Goal: Task Accomplishment & Management: Use online tool/utility

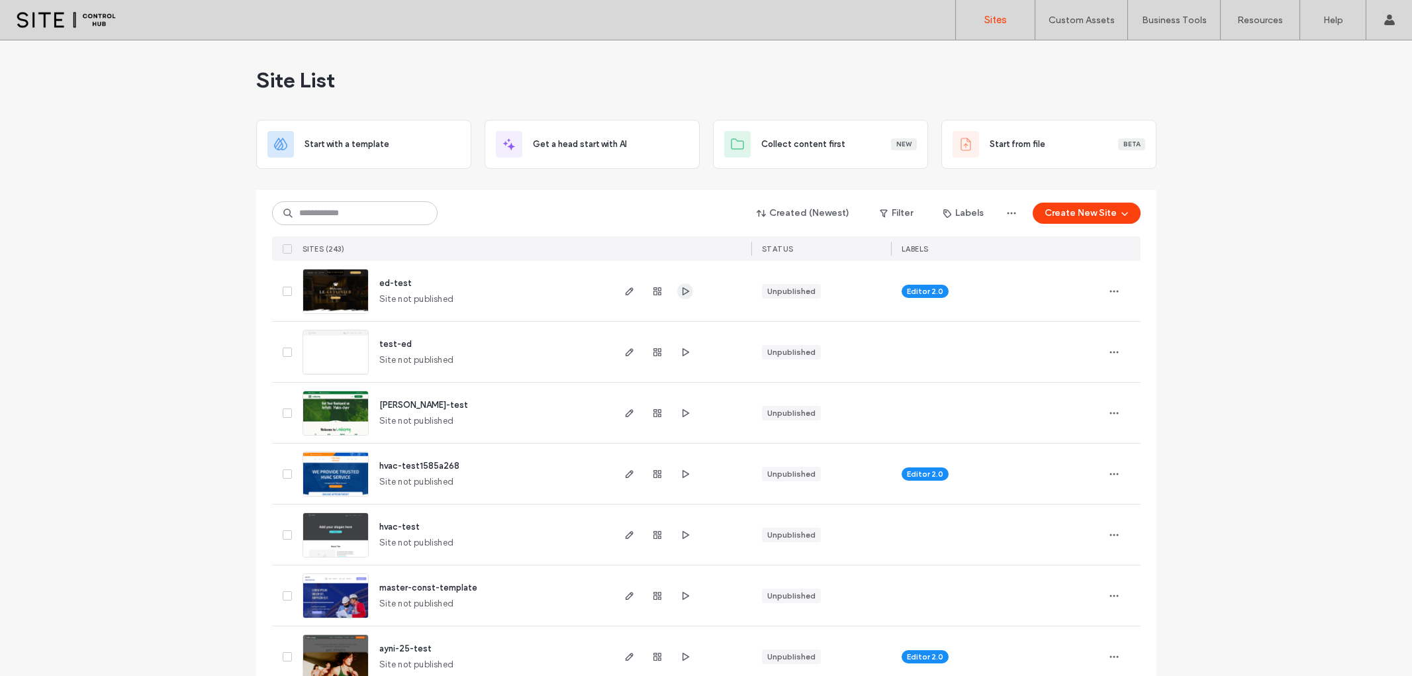
drag, startPoint x: 0, startPoint y: 0, endPoint x: 685, endPoint y: 290, distance: 743.7
click at [686, 290] on span "button" at bounding box center [685, 291] width 16 height 16
click at [625, 289] on icon "button" at bounding box center [629, 291] width 11 height 11
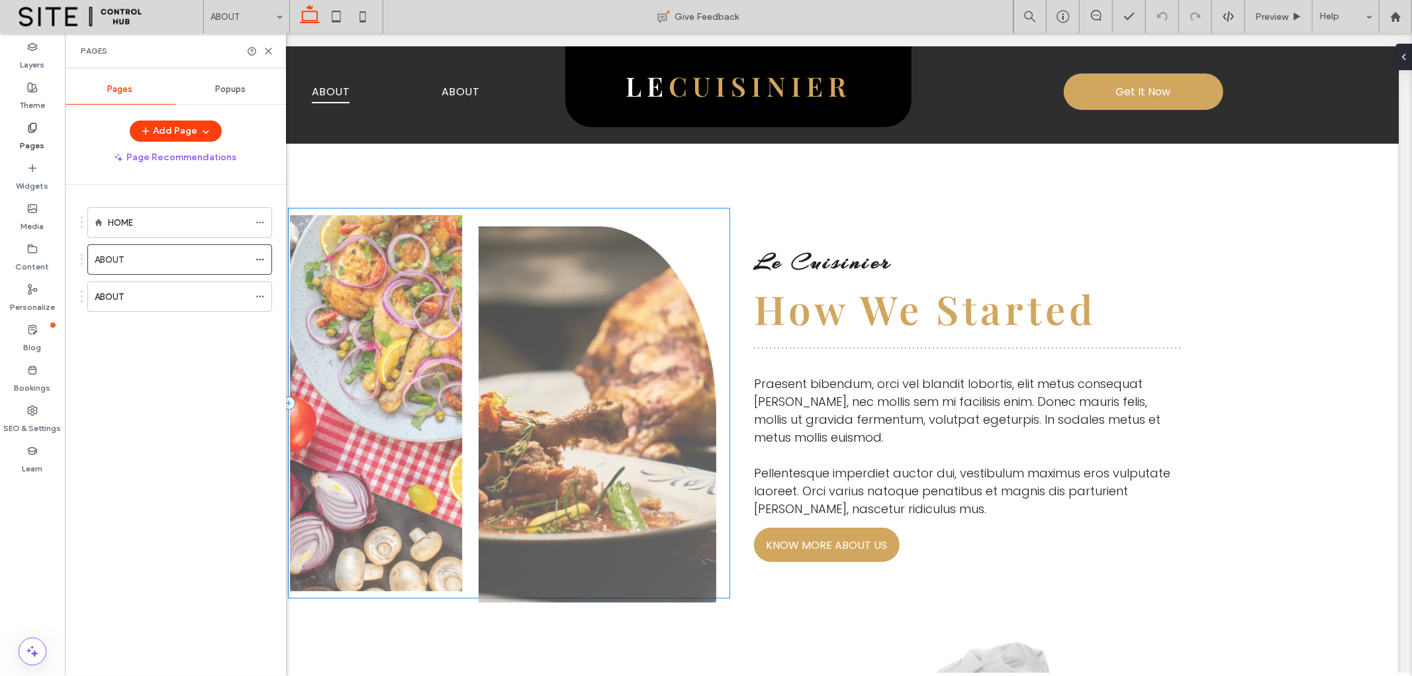
scroll to position [441, 0]
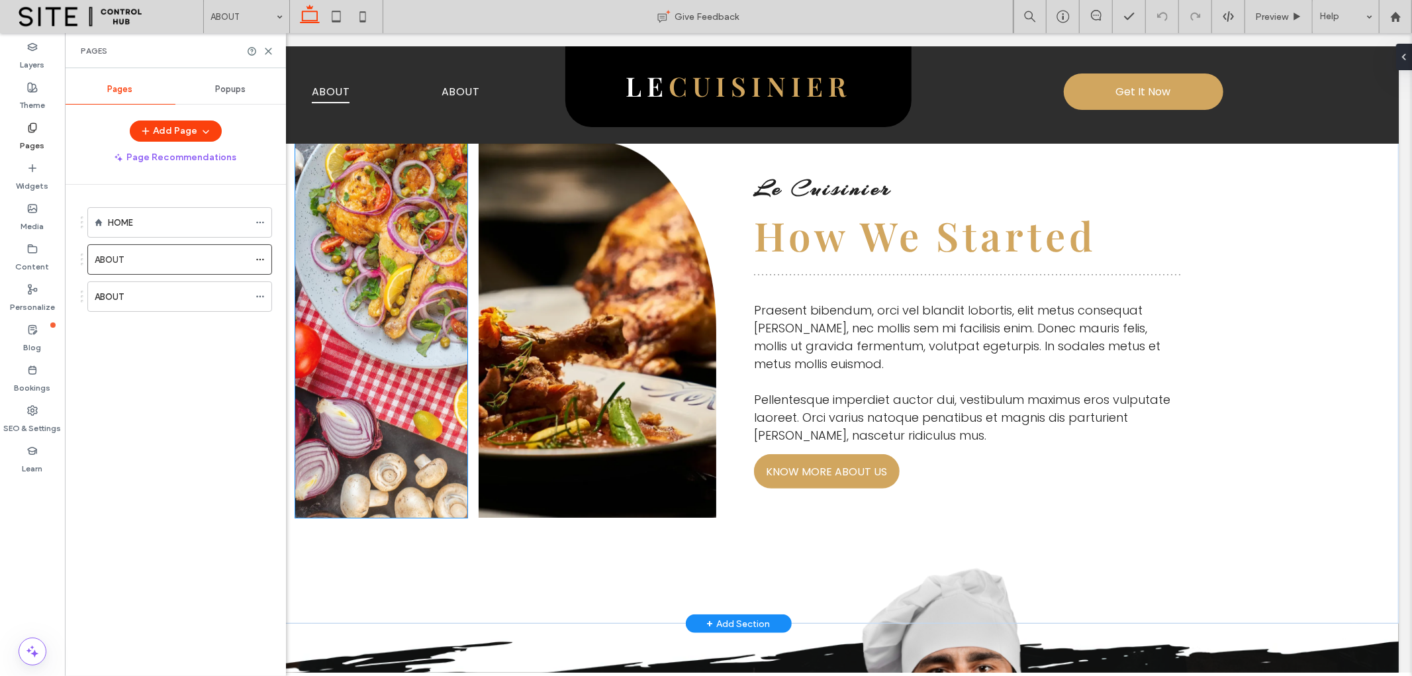
click at [373, 317] on link at bounding box center [380, 329] width 173 height 376
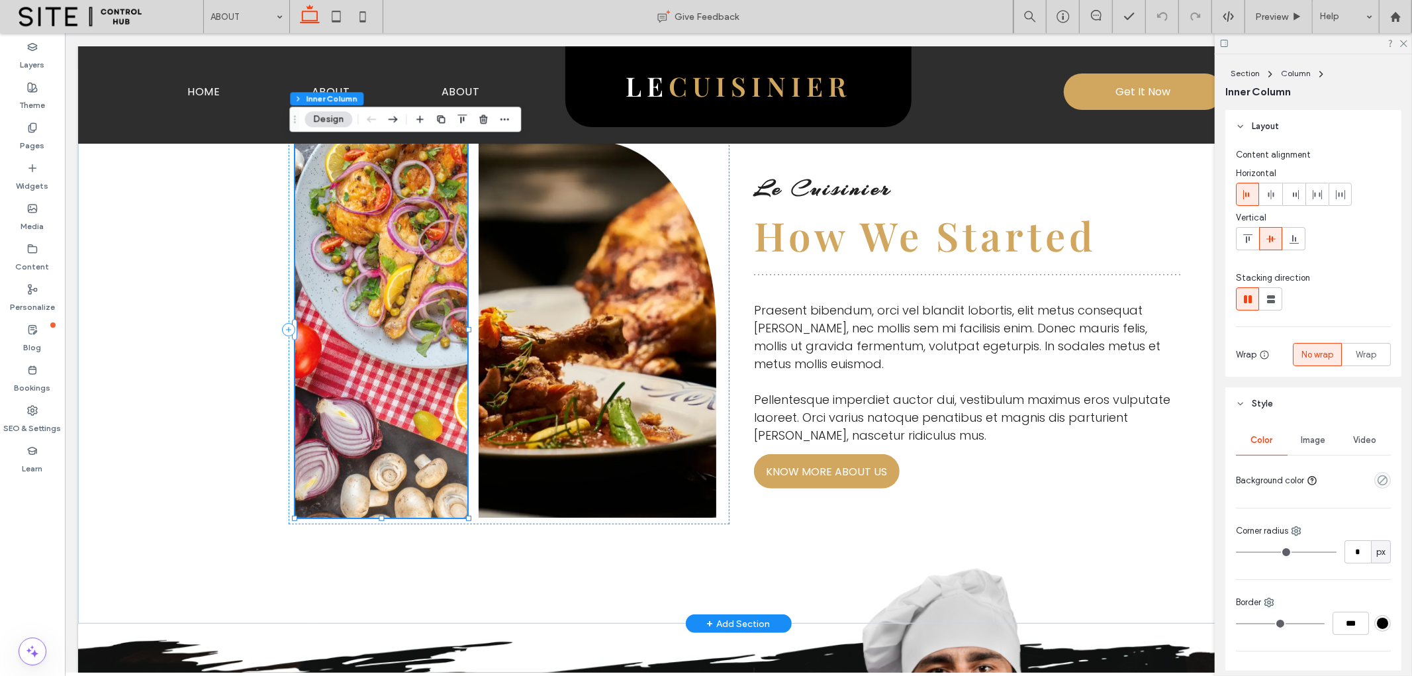
click at [375, 306] on link at bounding box center [380, 329] width 173 height 376
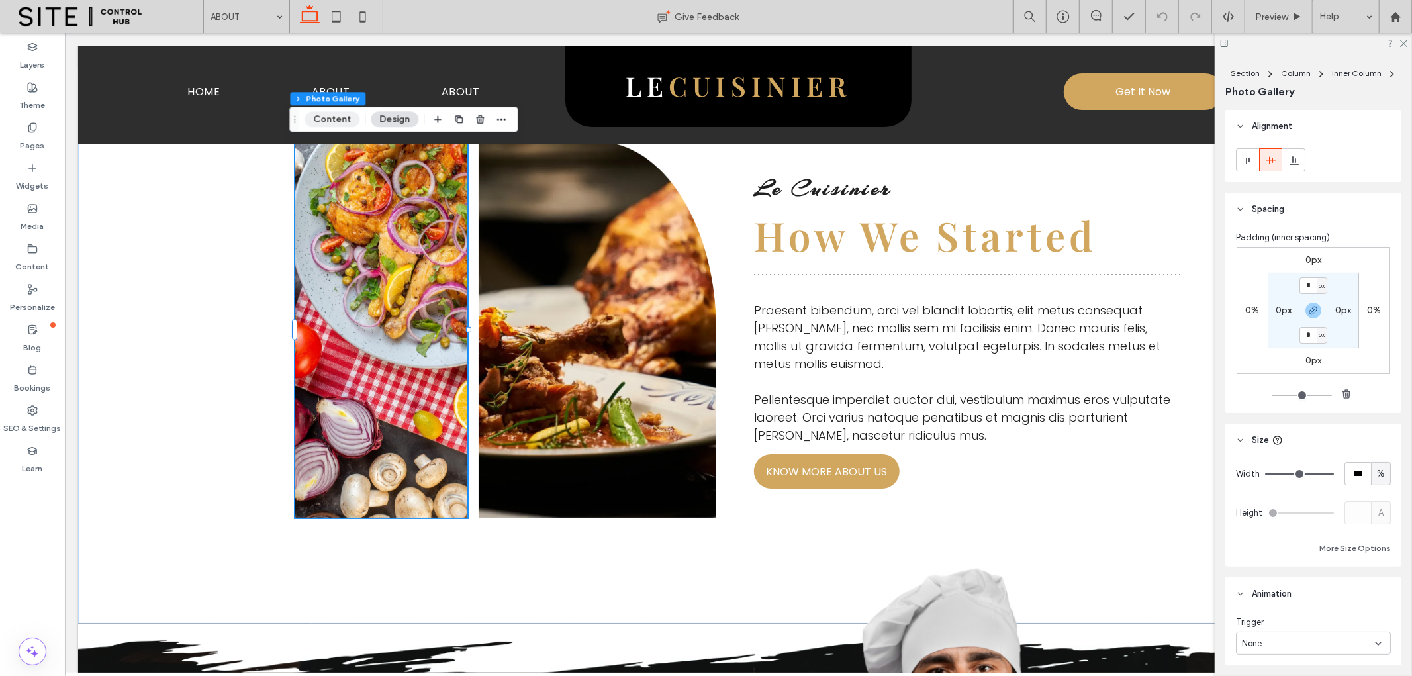
click at [337, 120] on button "Content" at bounding box center [331, 119] width 55 height 16
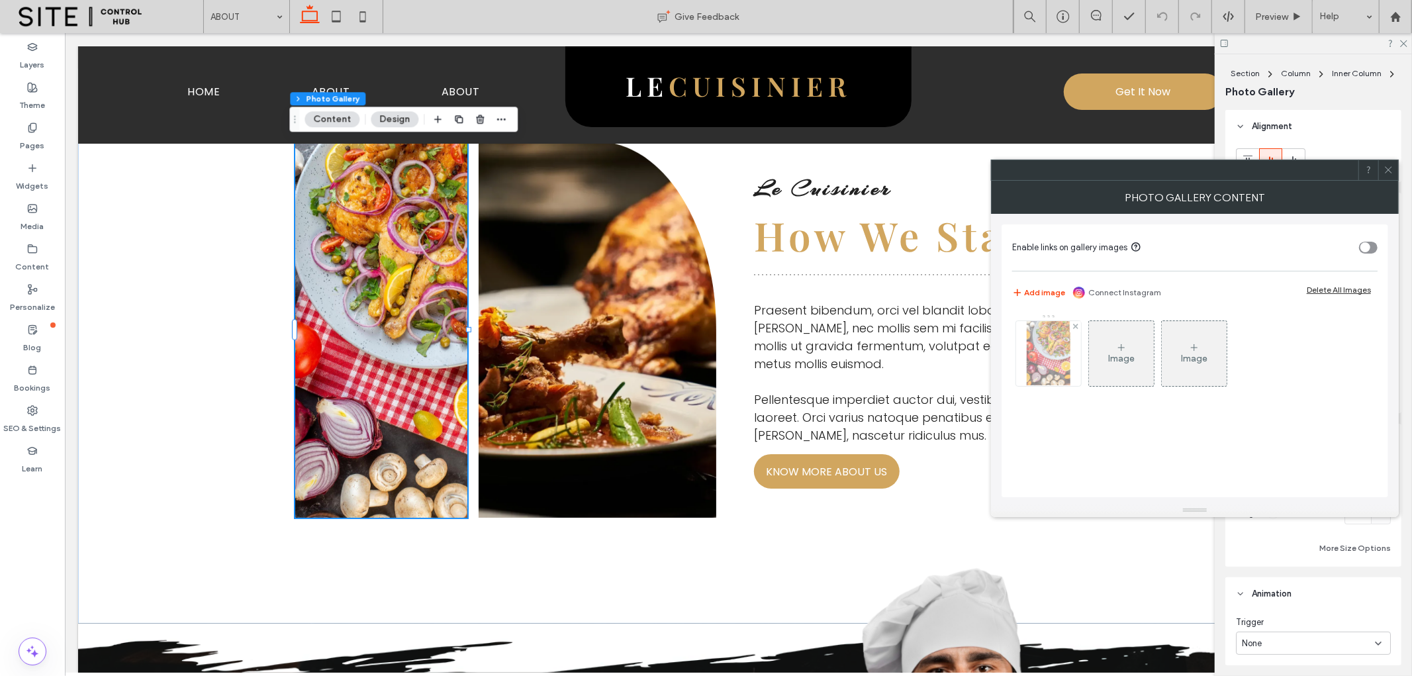
click at [1041, 365] on img at bounding box center [1047, 353] width 43 height 65
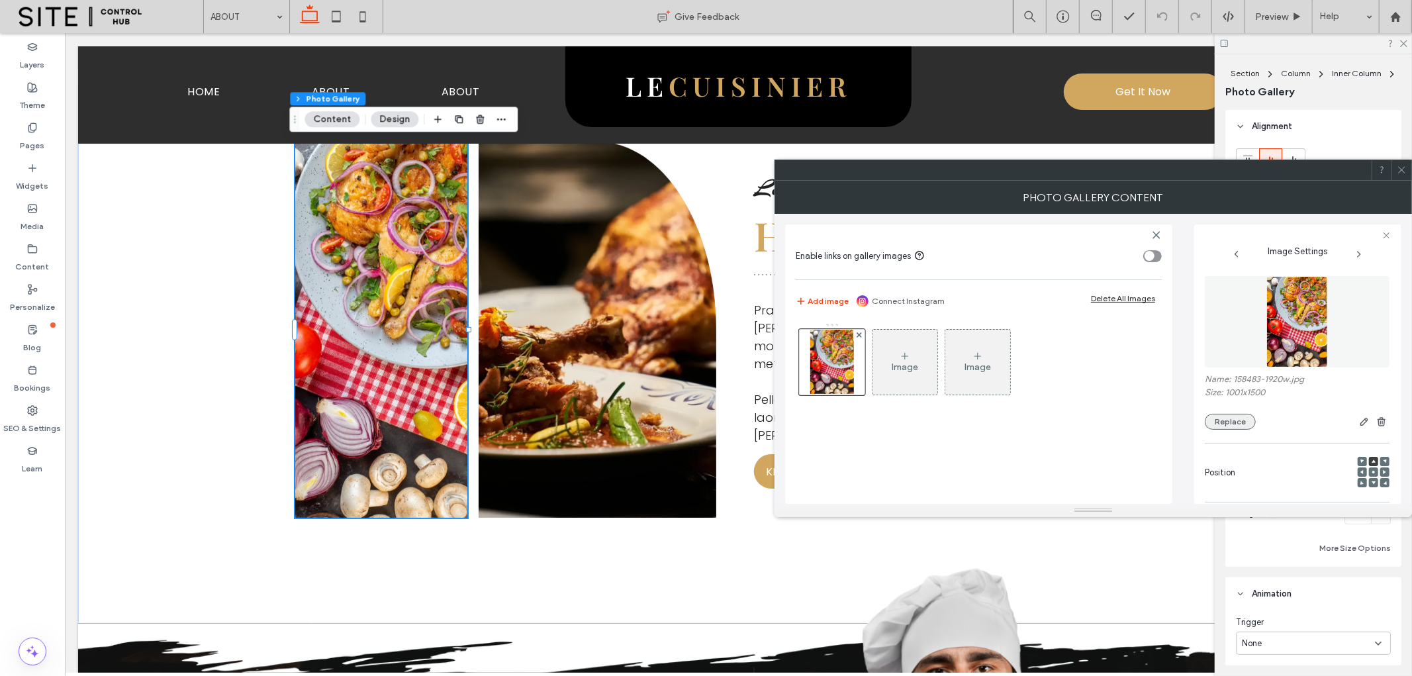
click at [1223, 421] on button "Replace" at bounding box center [1229, 422] width 51 height 16
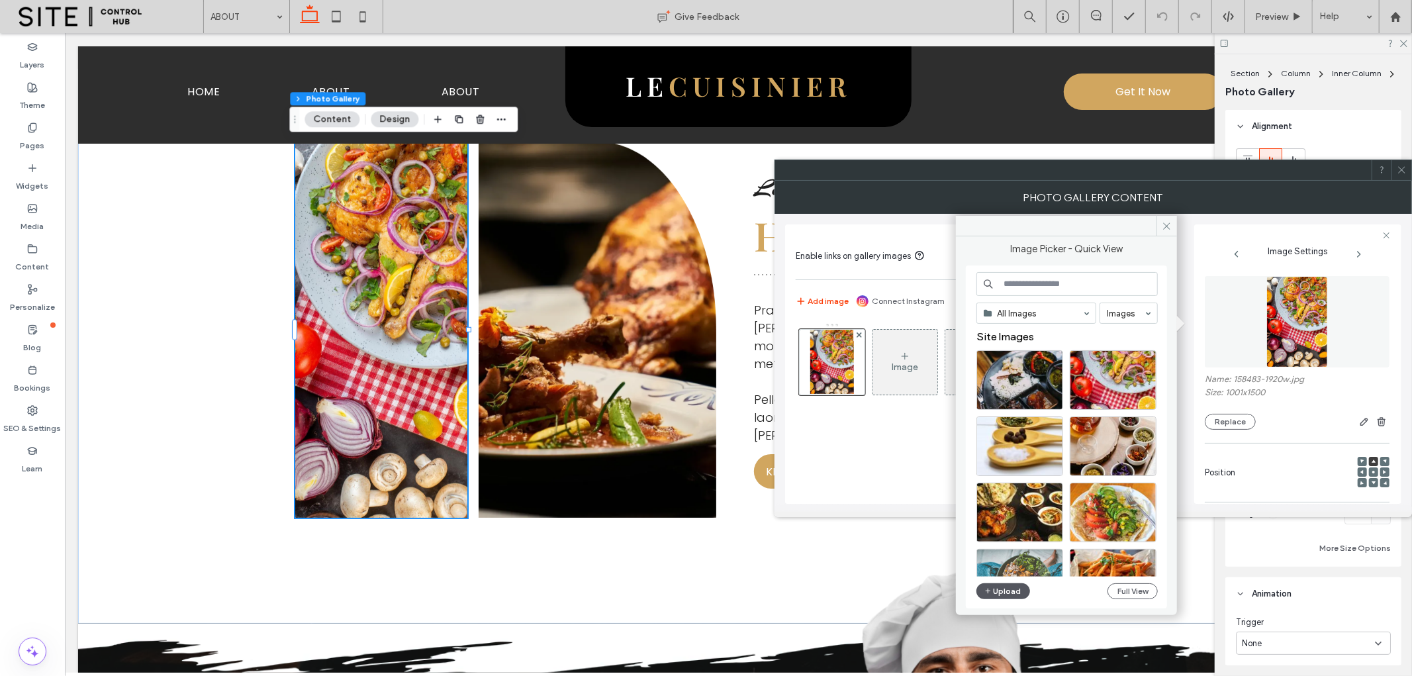
click at [997, 586] on button "Upload" at bounding box center [1003, 591] width 54 height 16
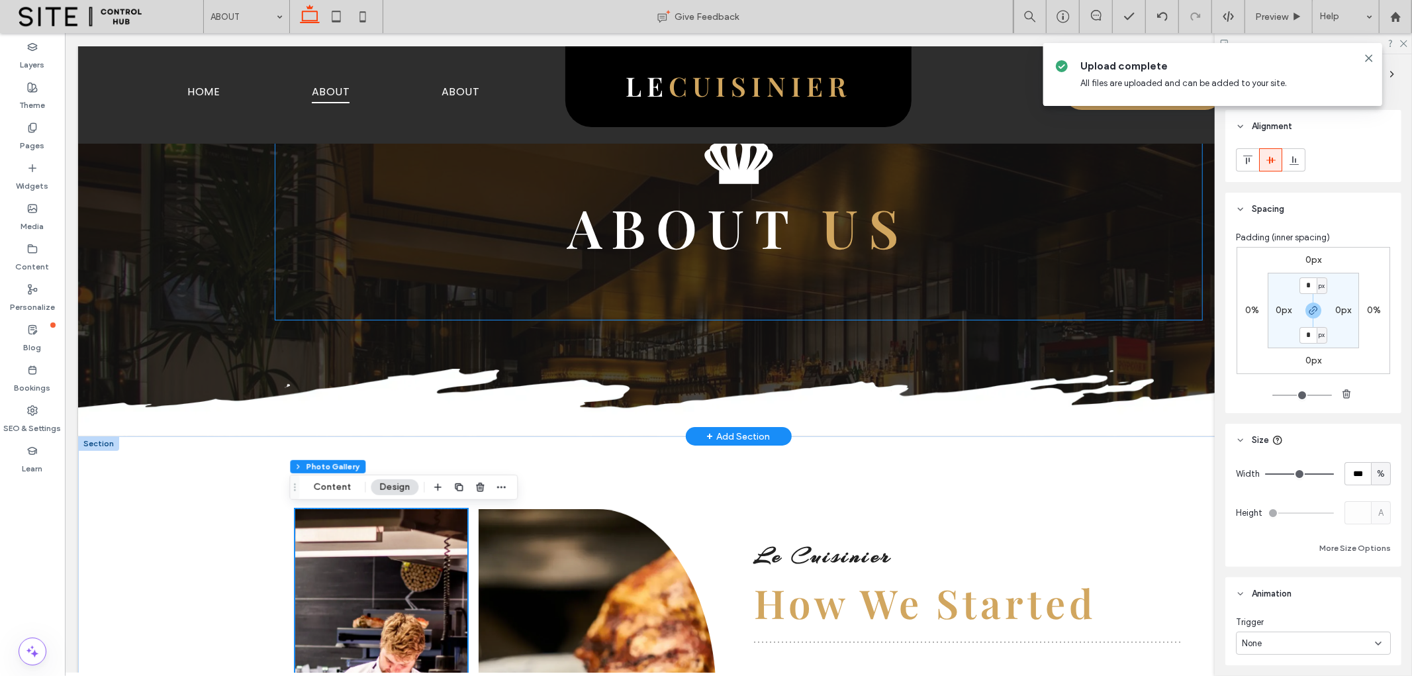
scroll to position [0, 0]
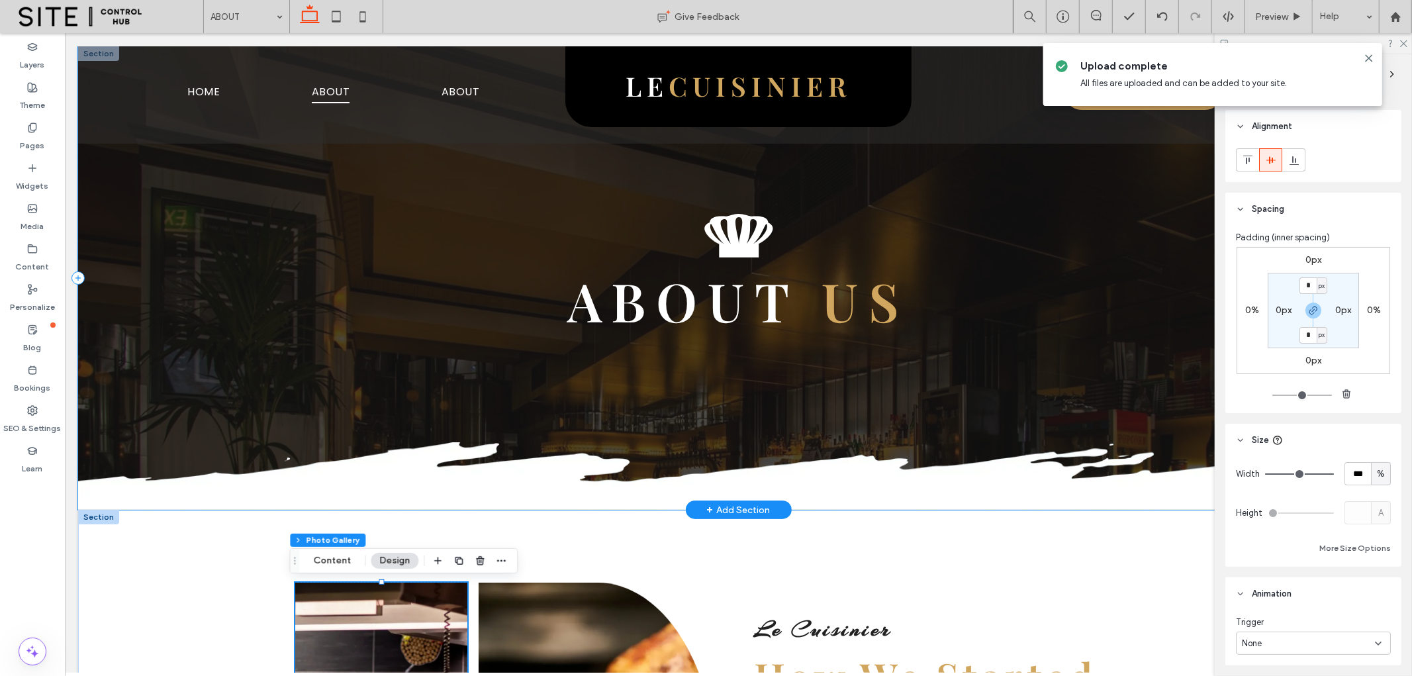
click at [192, 335] on div "ABOUT US" at bounding box center [737, 277] width 1320 height 463
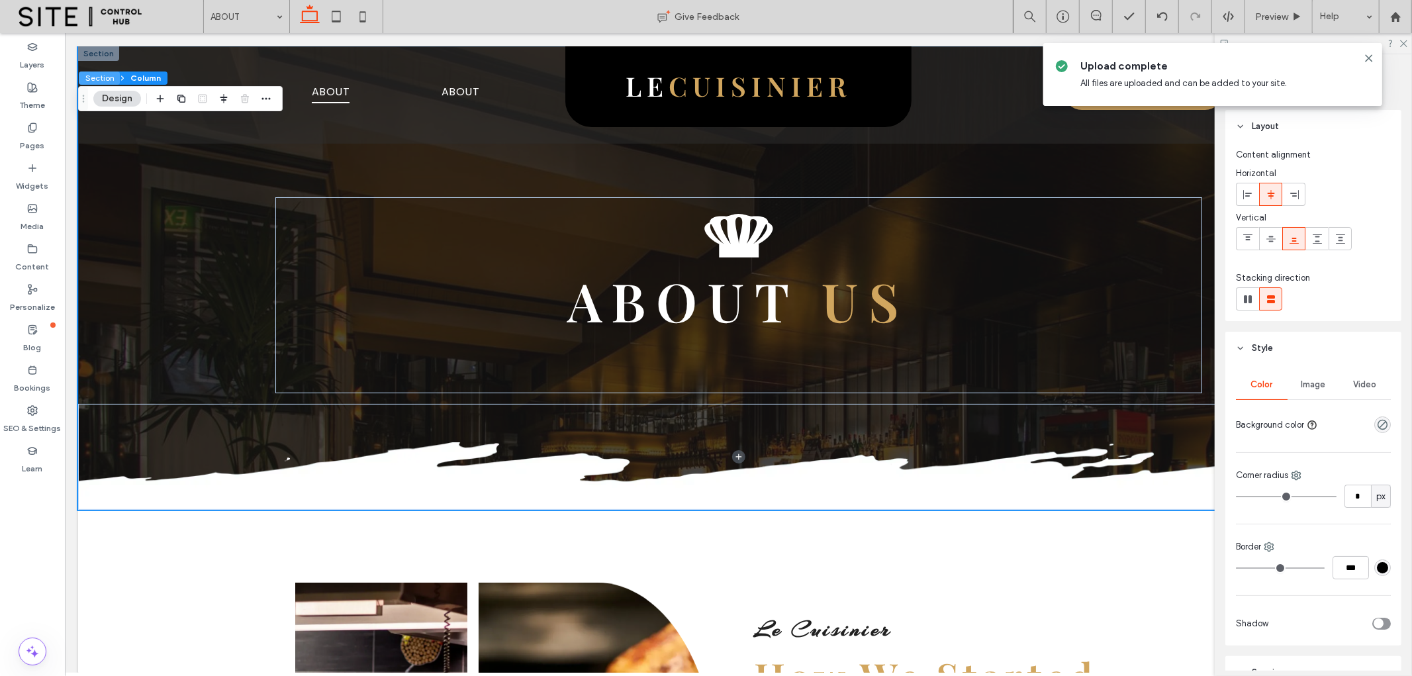
click at [89, 73] on button "Section" at bounding box center [99, 77] width 41 height 13
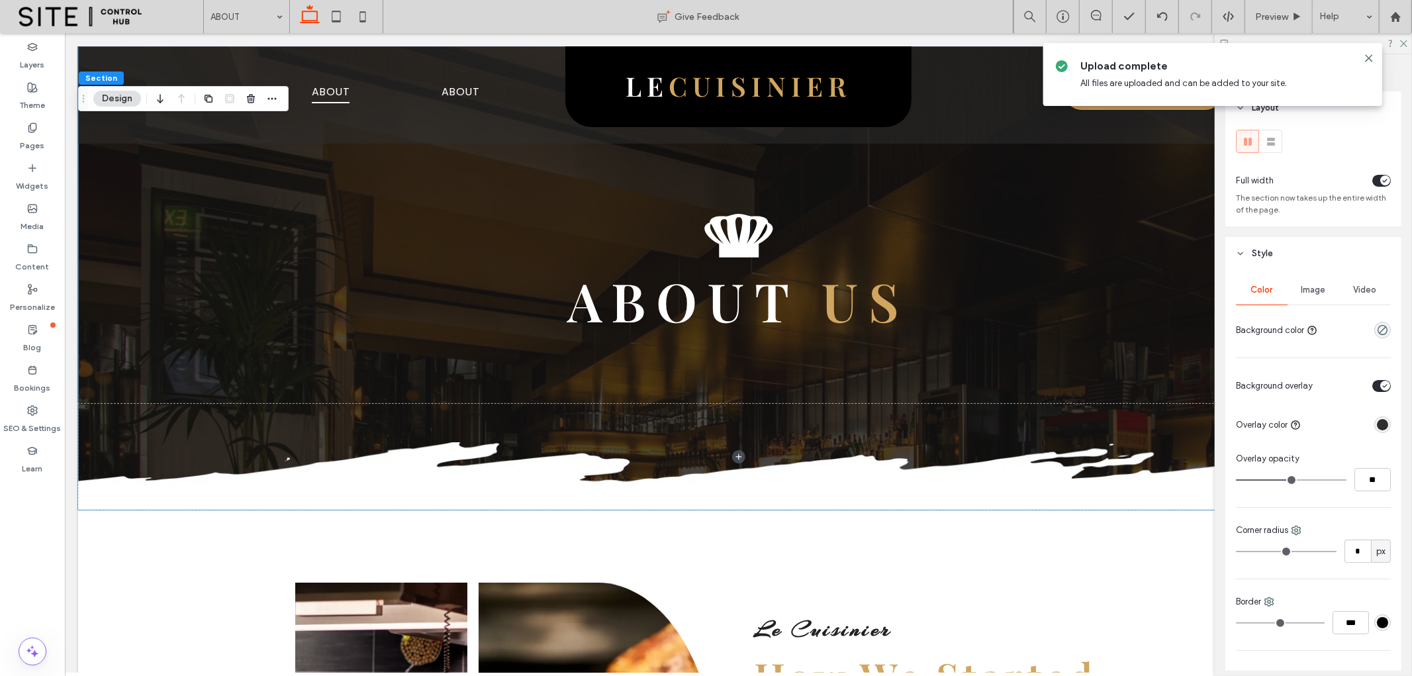
click at [1315, 289] on span "Image" at bounding box center [1313, 290] width 24 height 11
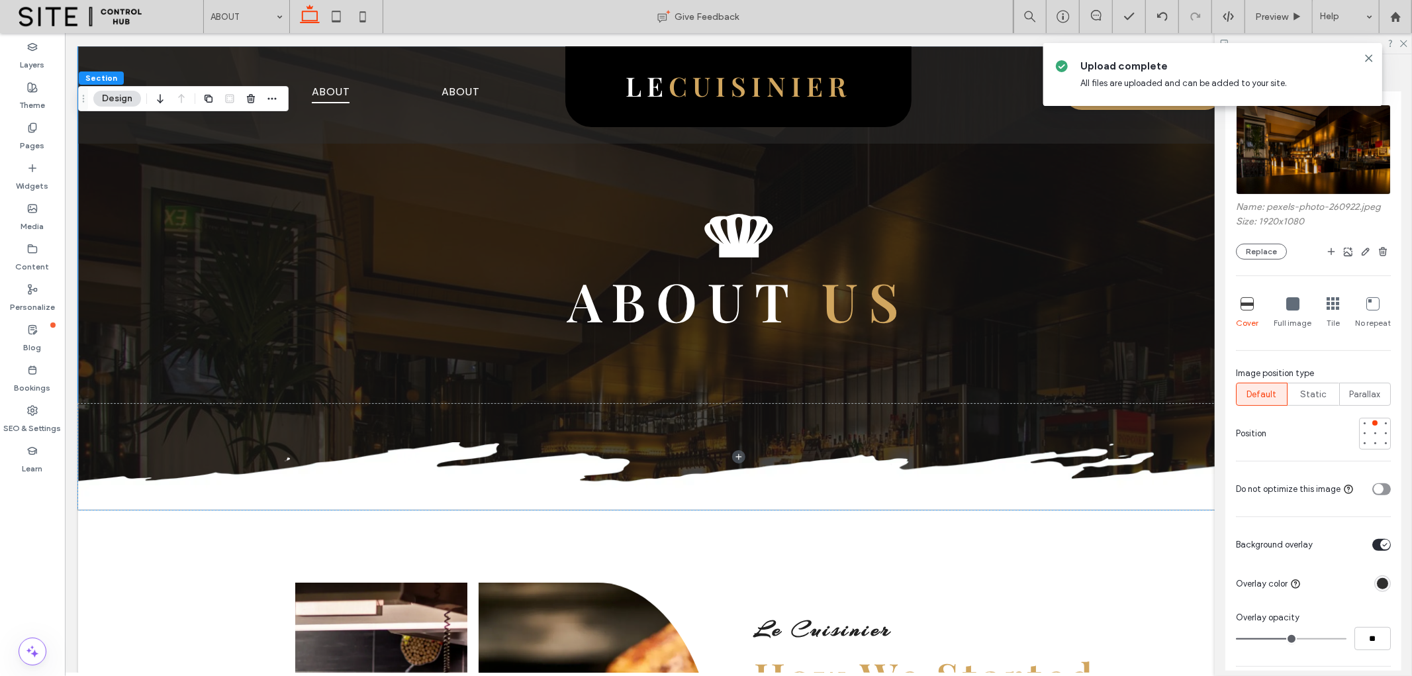
scroll to position [294, 0]
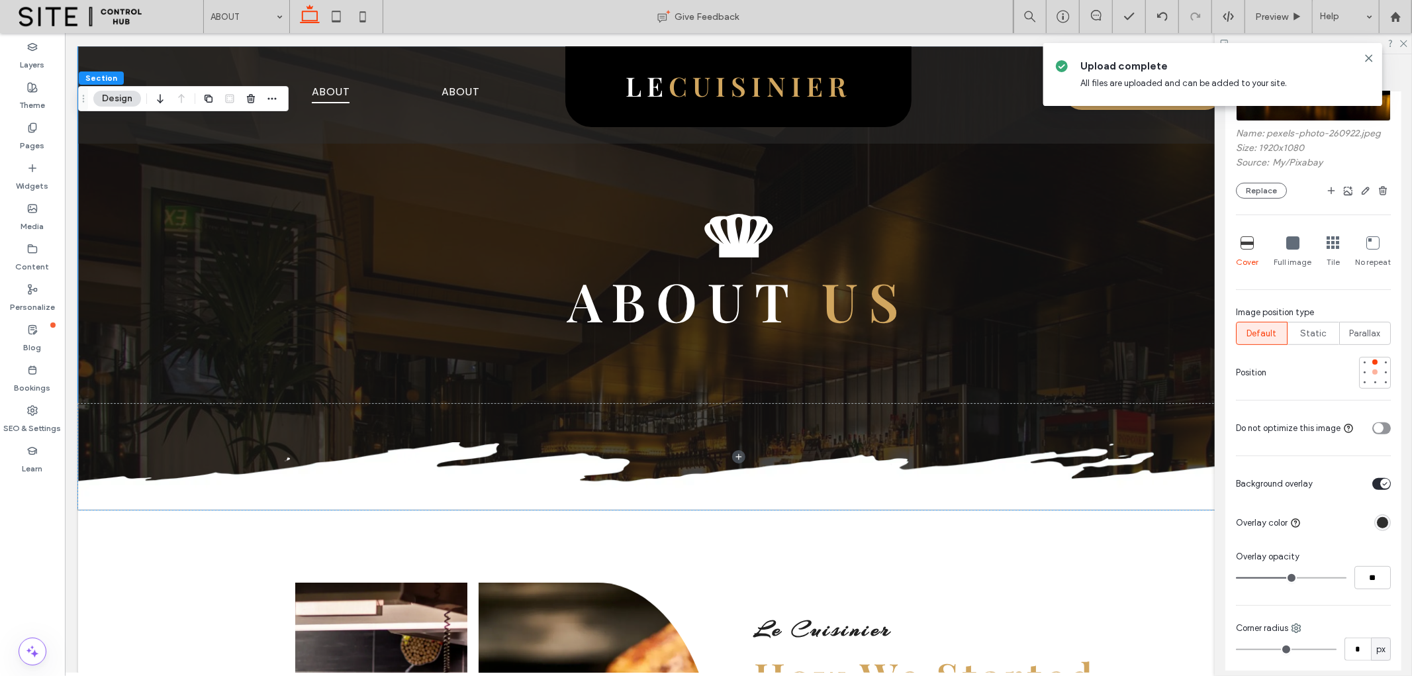
click at [1372, 369] on div at bounding box center [1374, 371] width 5 height 5
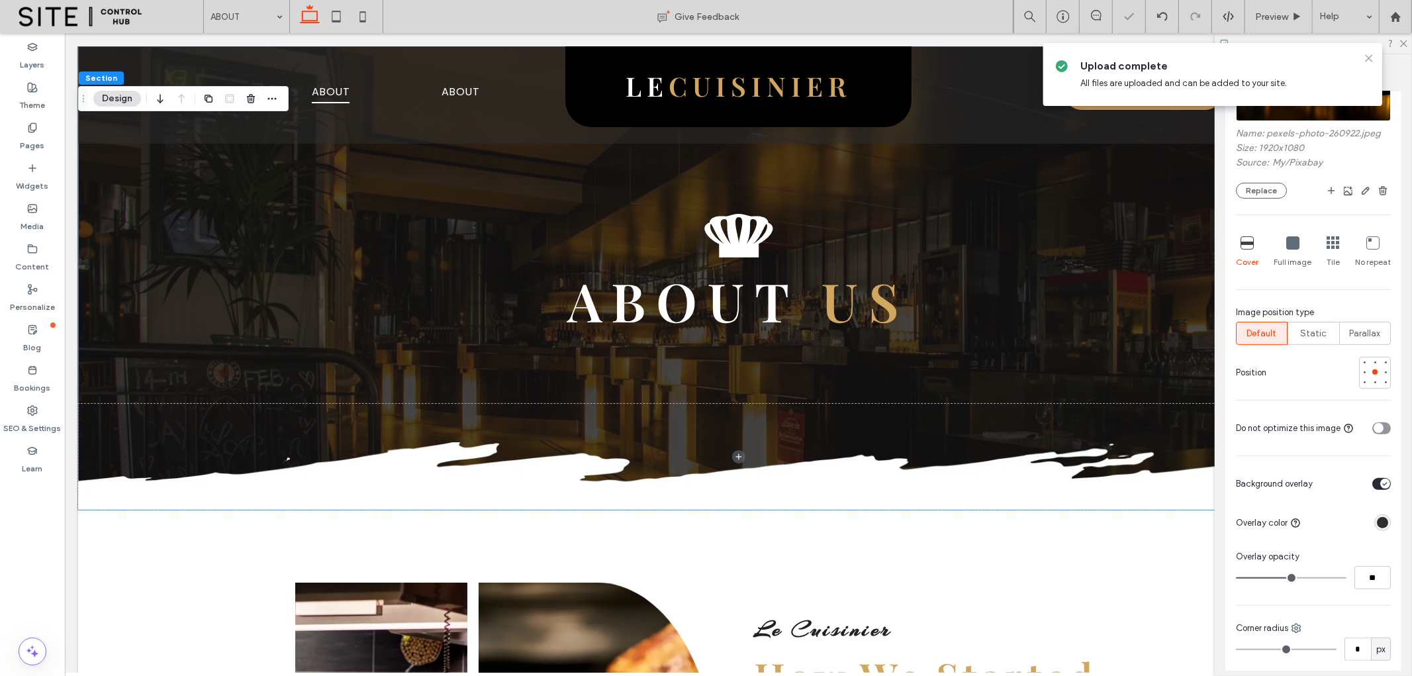
click at [1370, 57] on icon at bounding box center [1368, 58] width 11 height 11
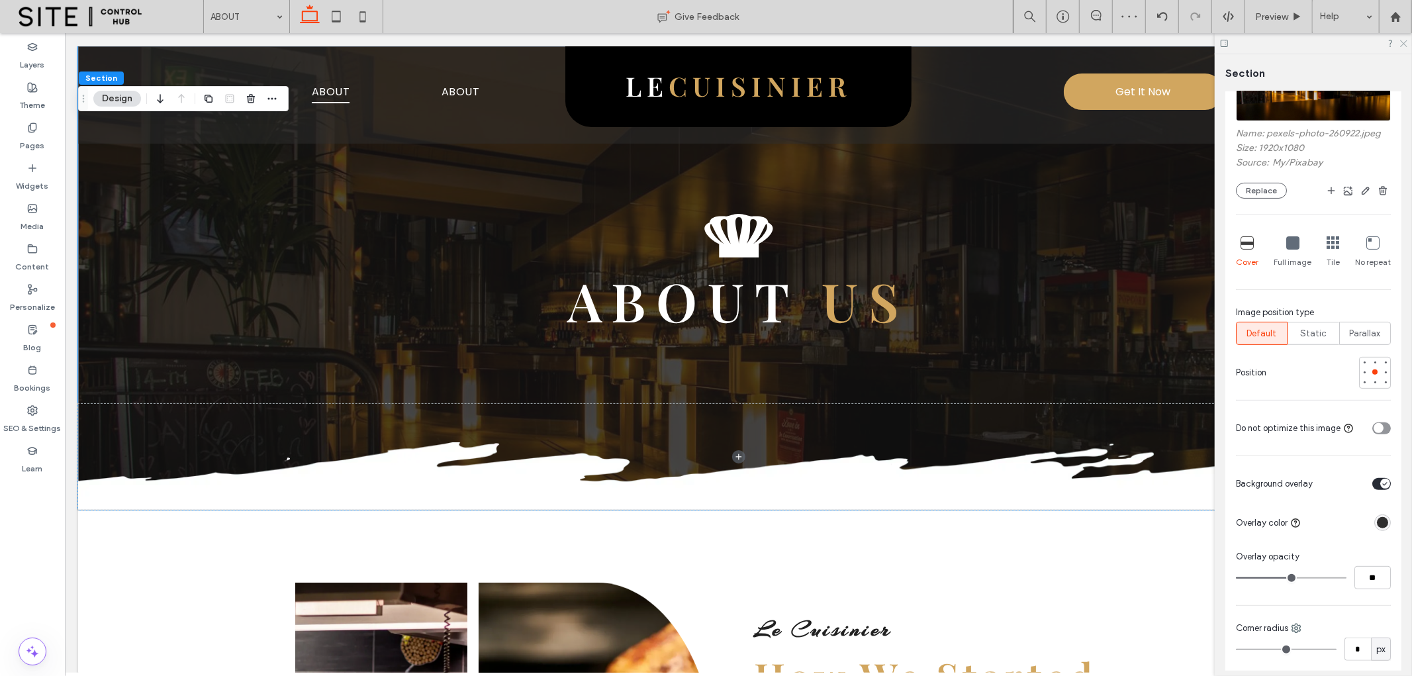
click at [1404, 44] on icon at bounding box center [1402, 42] width 9 height 9
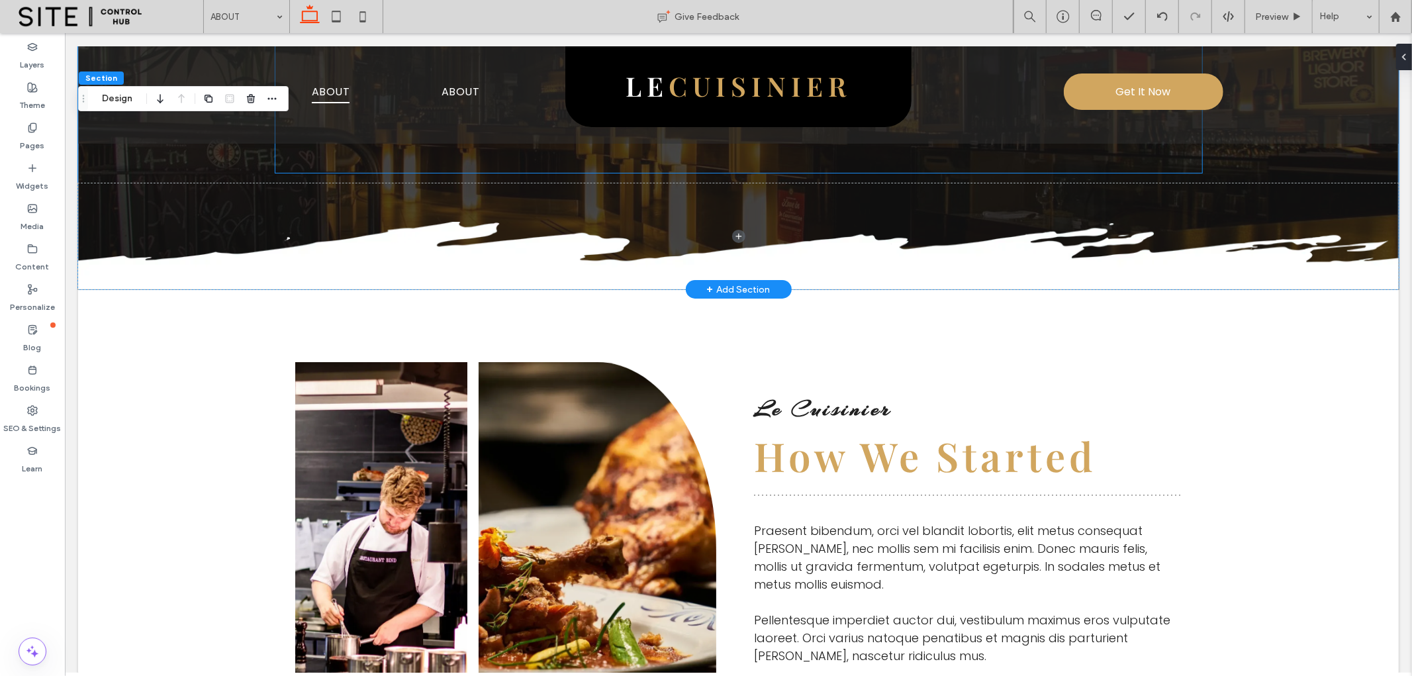
scroll to position [0, 0]
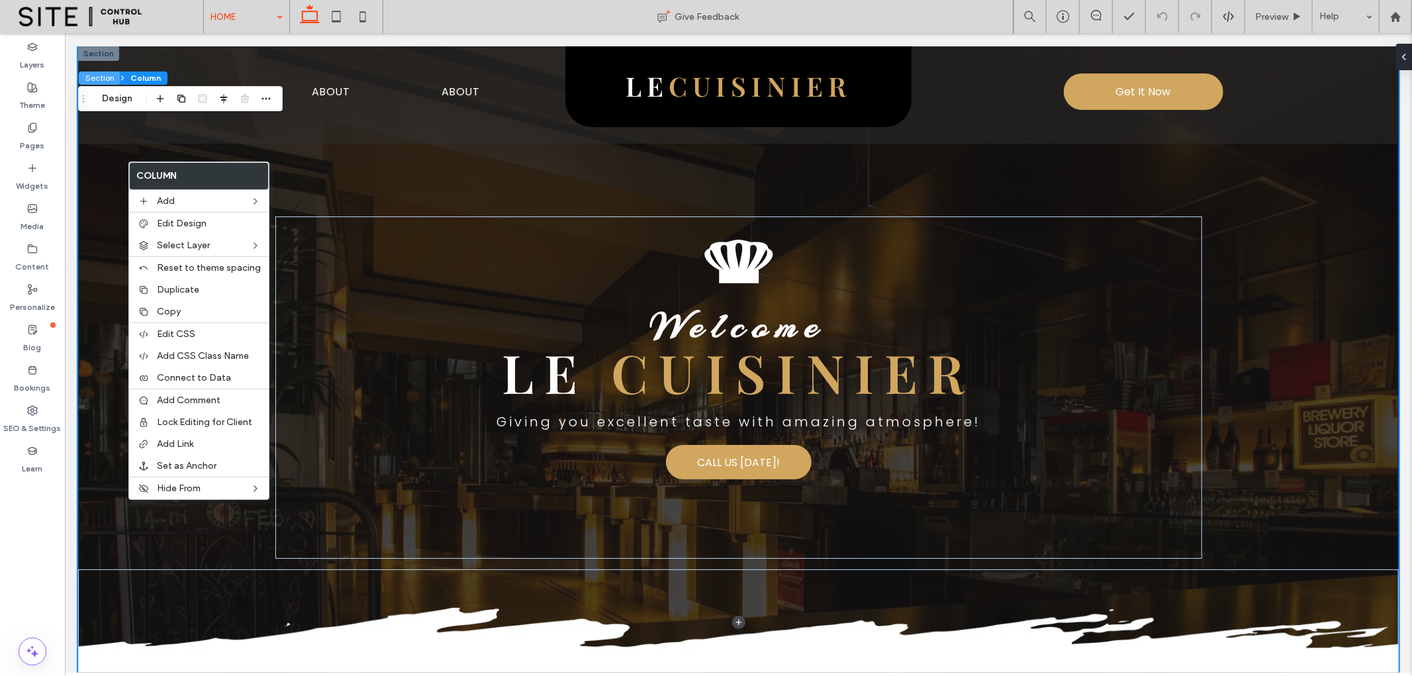
click at [95, 77] on button "Section" at bounding box center [99, 77] width 41 height 13
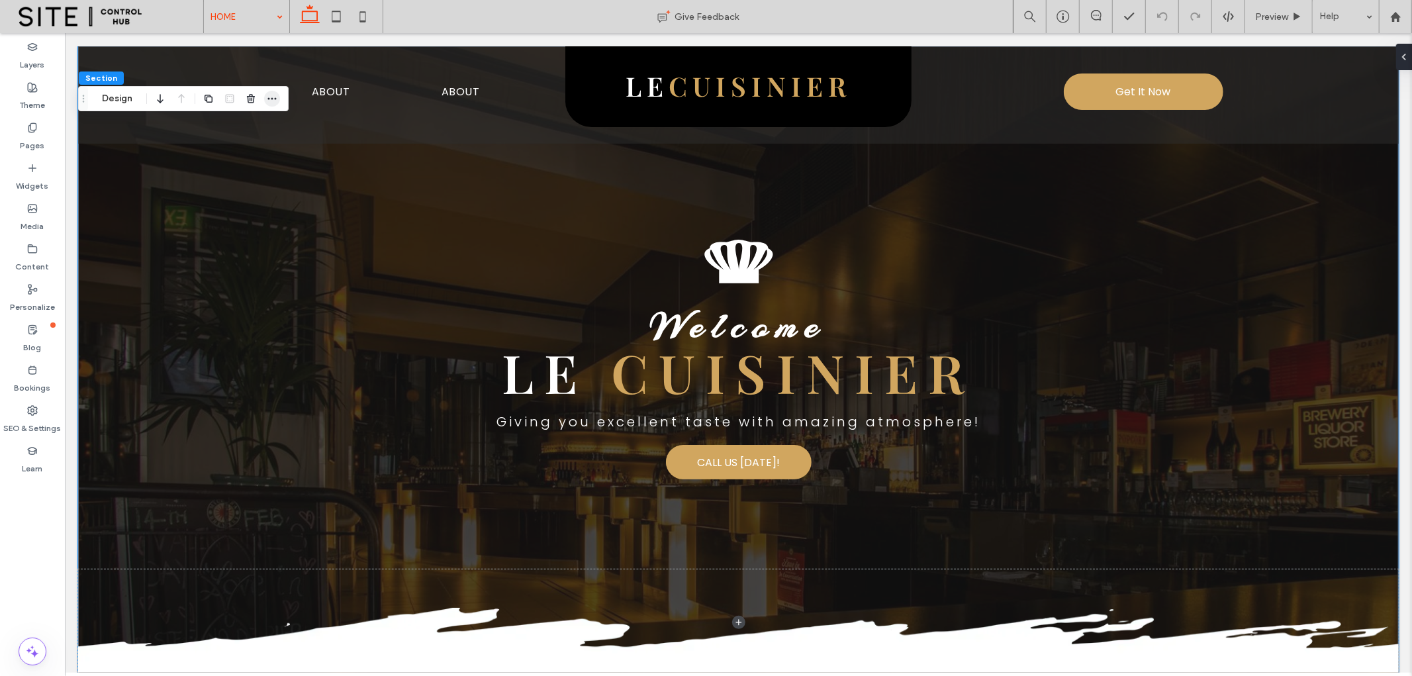
click at [268, 101] on icon "button" at bounding box center [272, 98] width 11 height 11
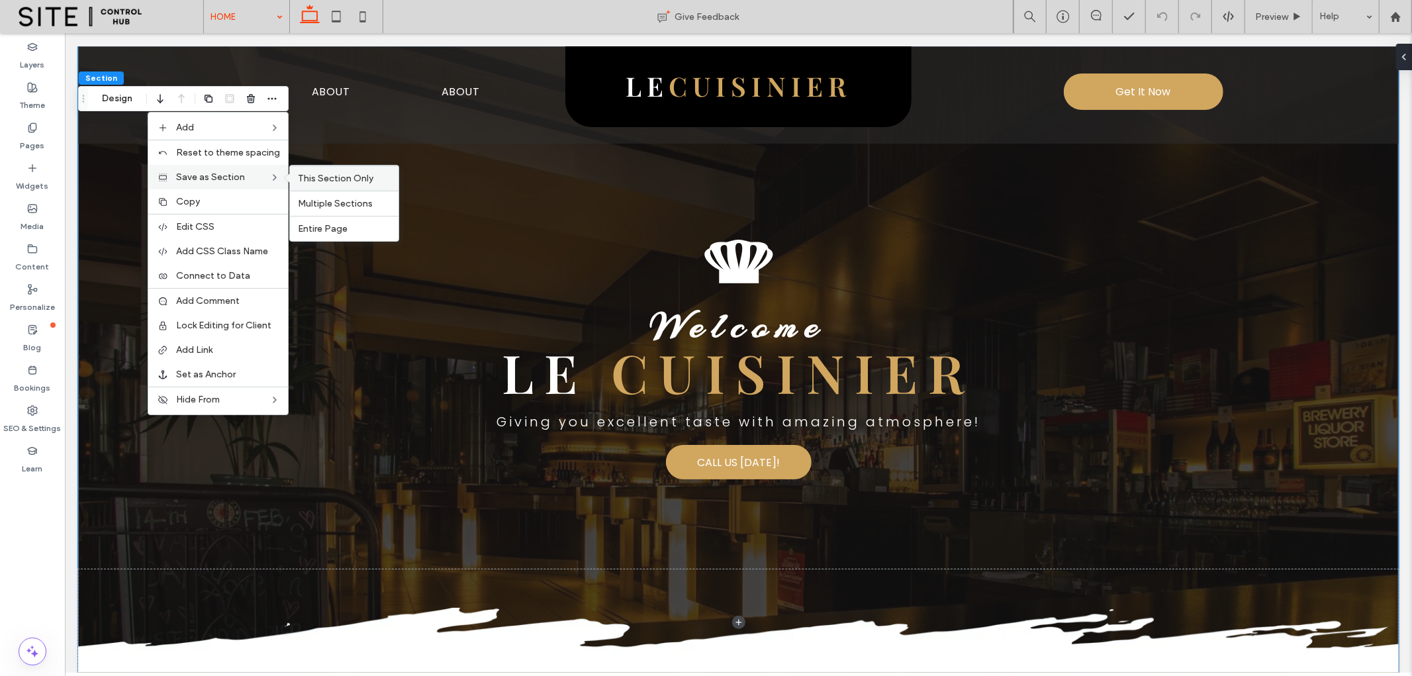
click at [349, 180] on span "This Section Only" at bounding box center [335, 178] width 75 height 11
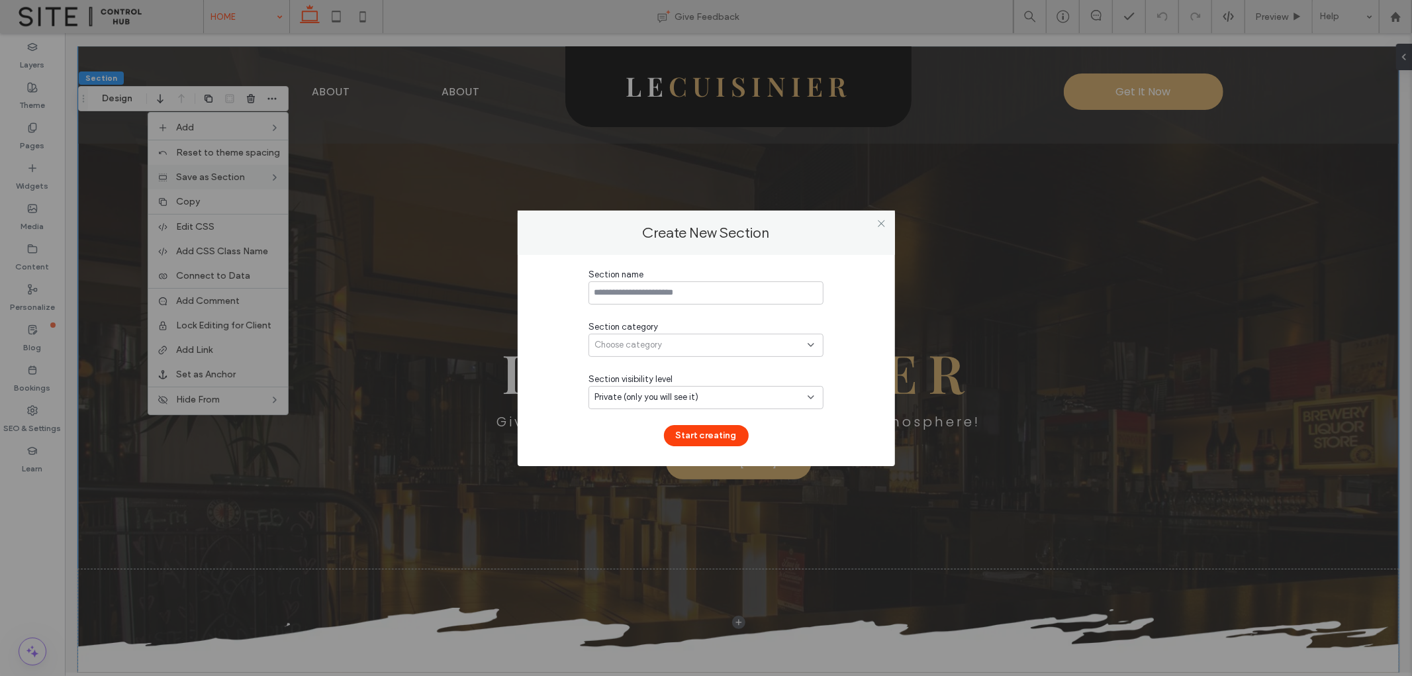
type input "*"
type input "******"
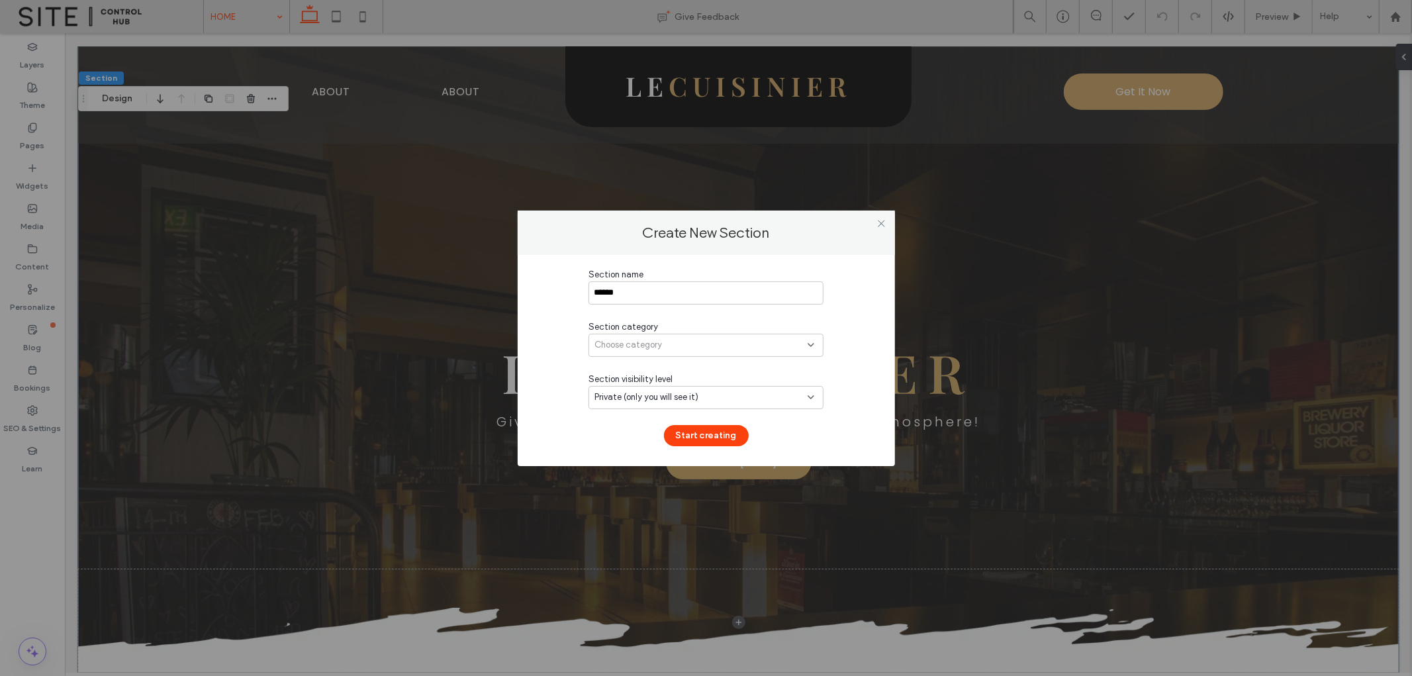
click at [658, 340] on span "Choose category" at bounding box center [627, 344] width 67 height 13
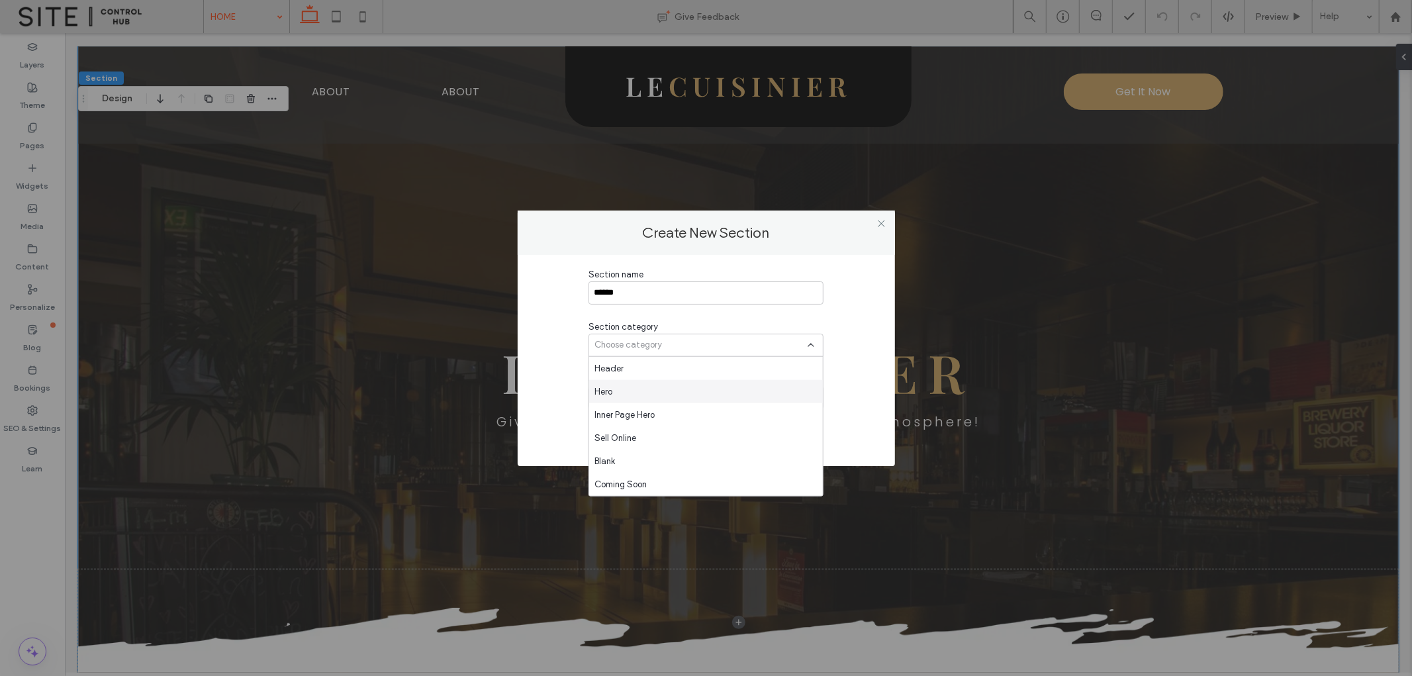
click at [646, 389] on div "Hero" at bounding box center [706, 391] width 234 height 23
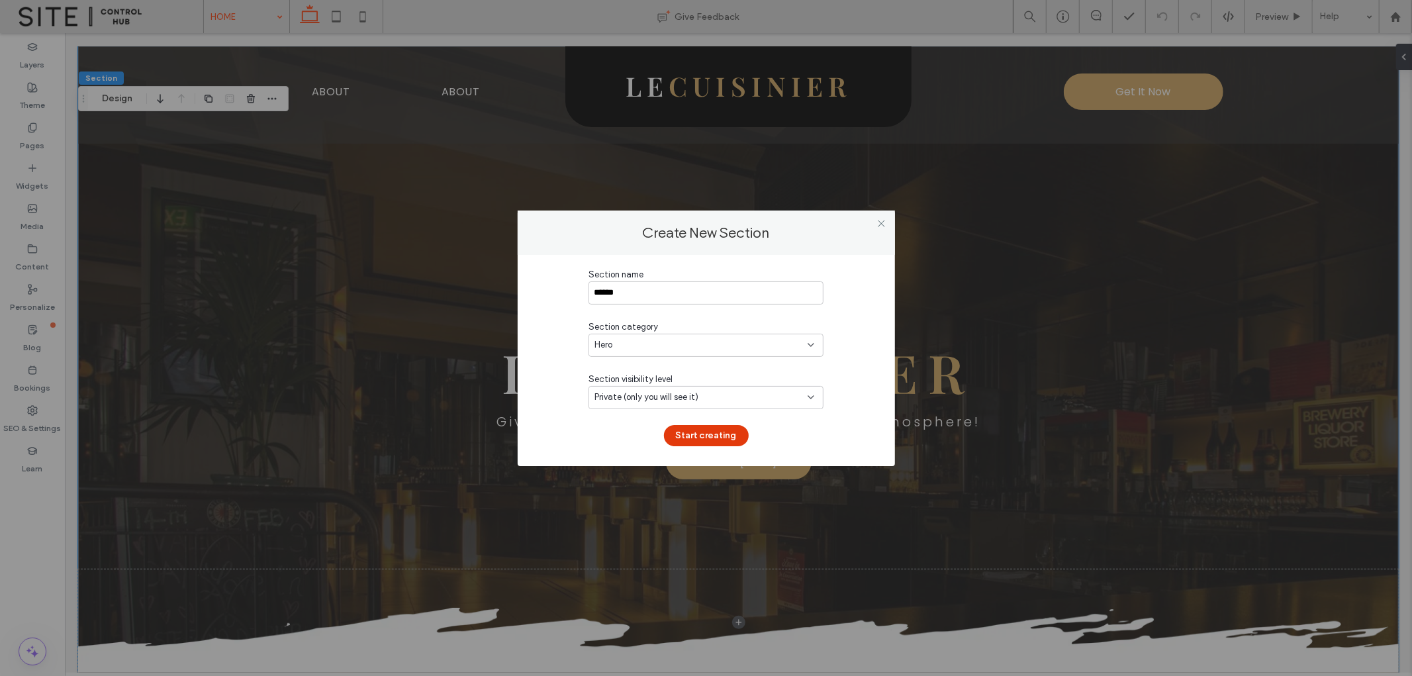
click at [717, 435] on button "Start creating" at bounding box center [706, 435] width 85 height 21
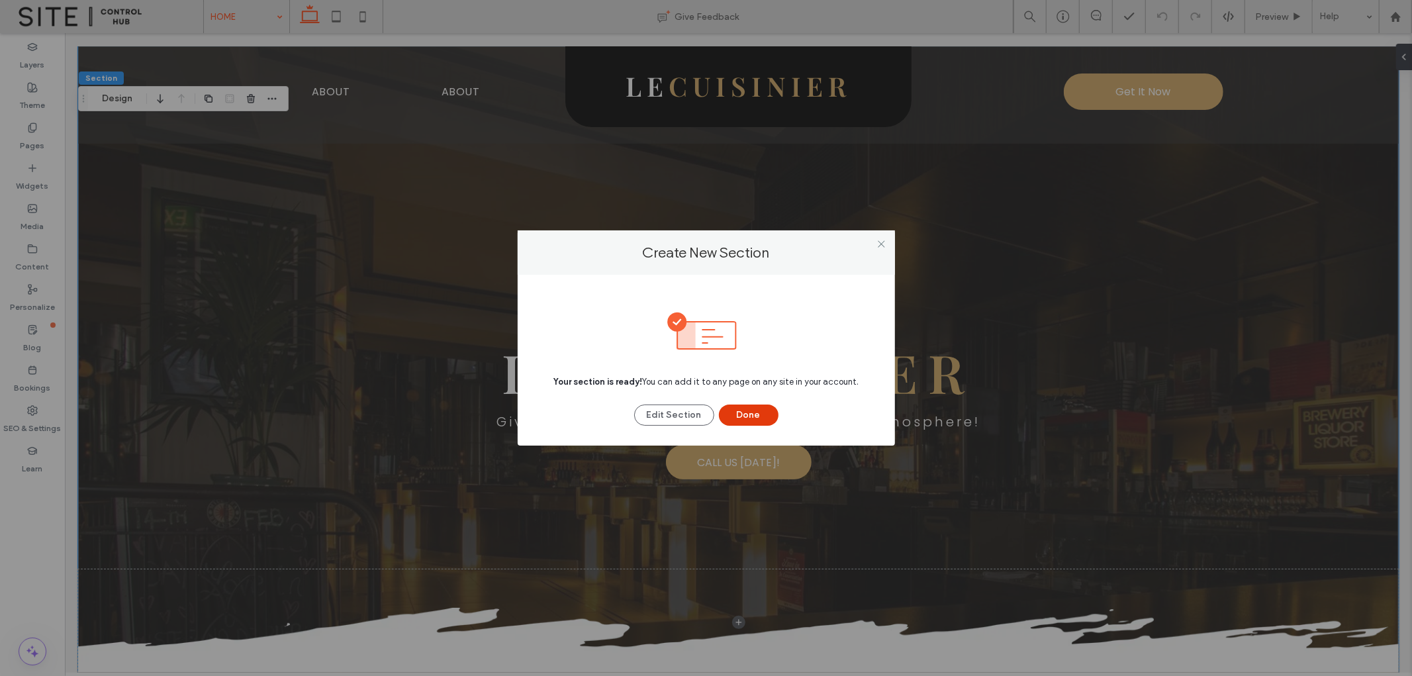
click at [759, 414] on button "Done" at bounding box center [749, 414] width 60 height 21
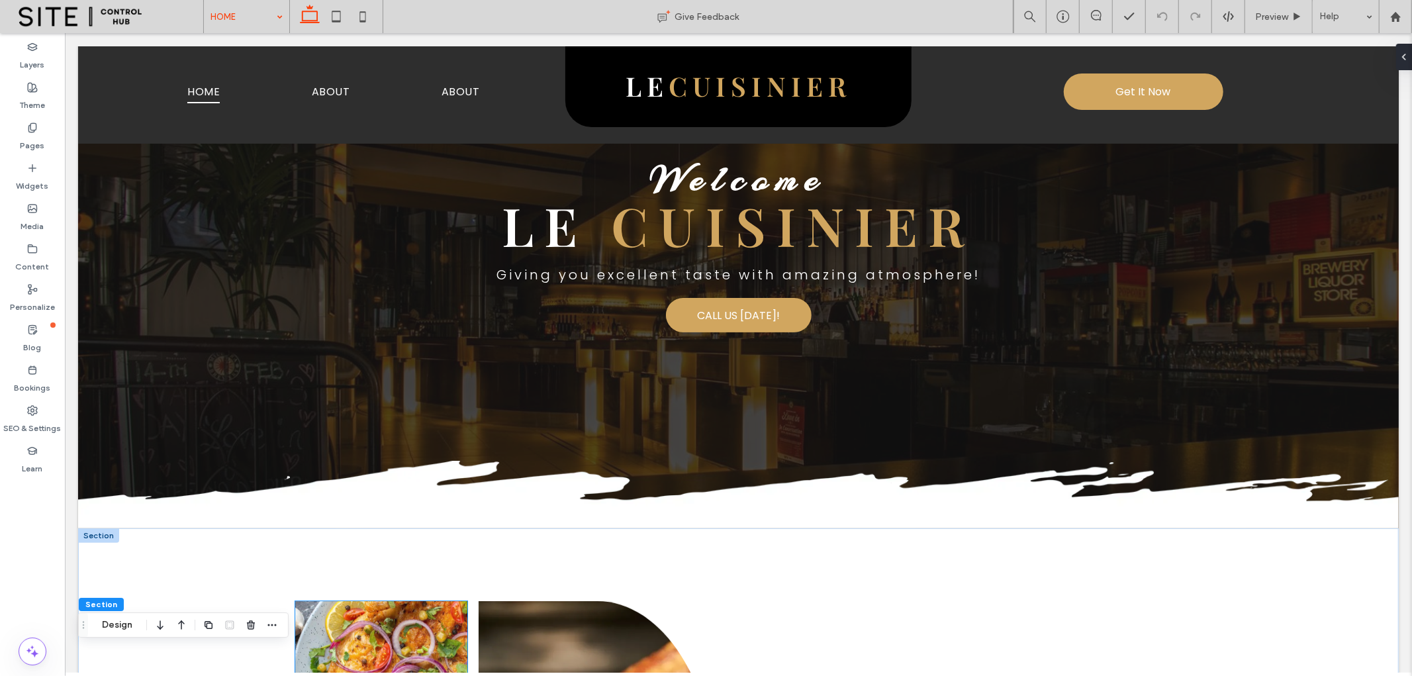
scroll to position [441, 0]
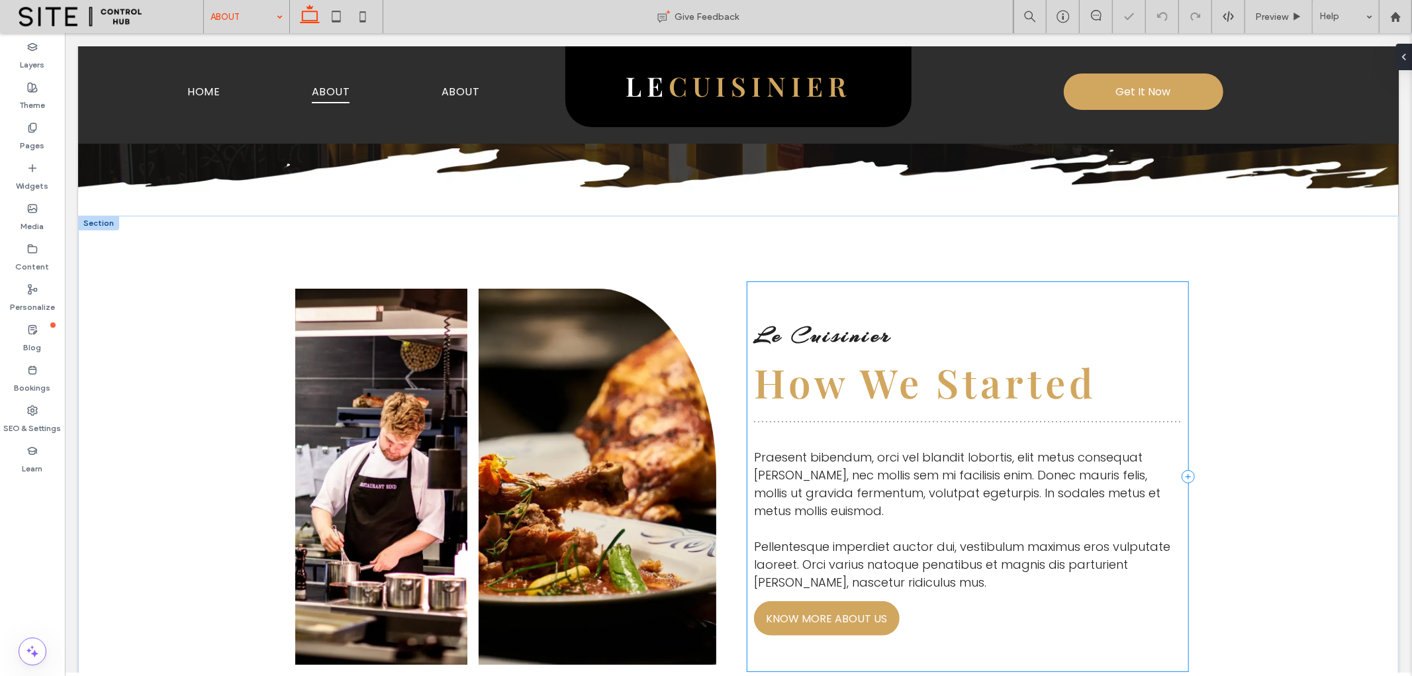
scroll to position [367, 0]
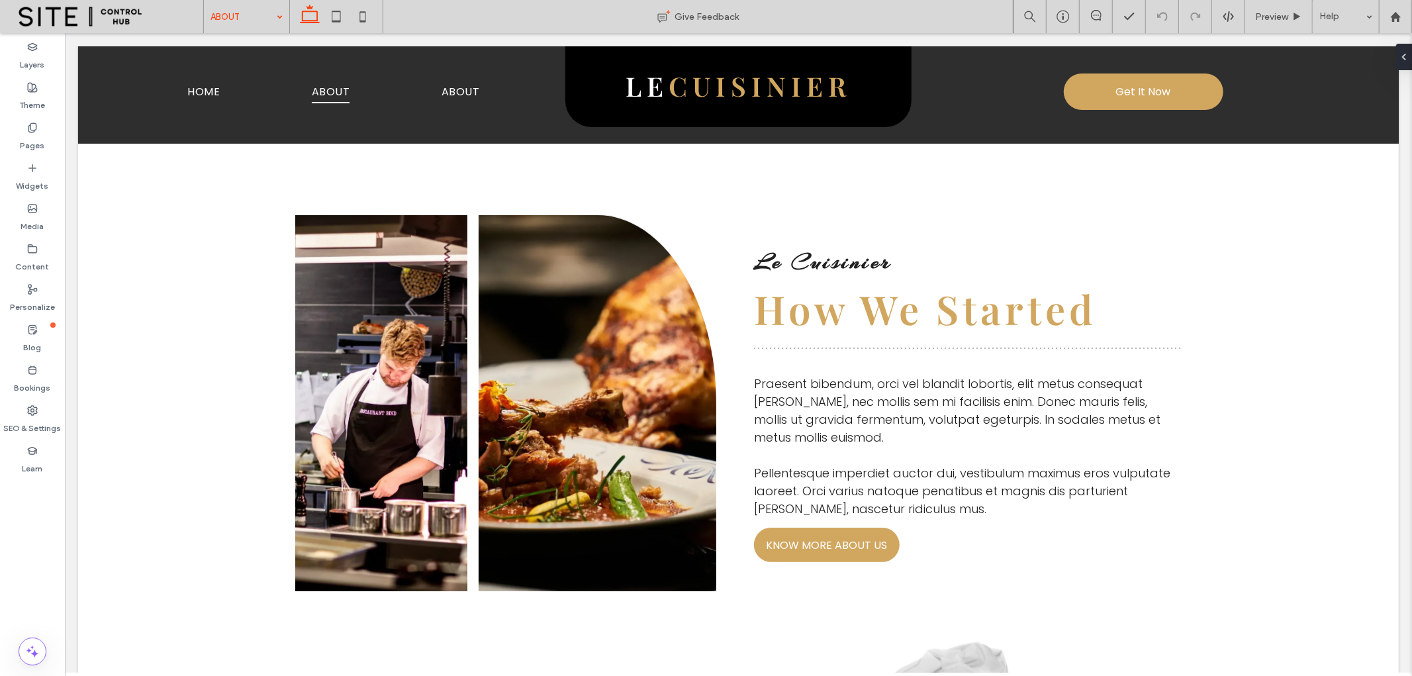
click at [14, 506] on div "Layers Theme Pages Widgets Media Content Personalize Blog Bookings SEO & Settin…" at bounding box center [32, 354] width 65 height 643
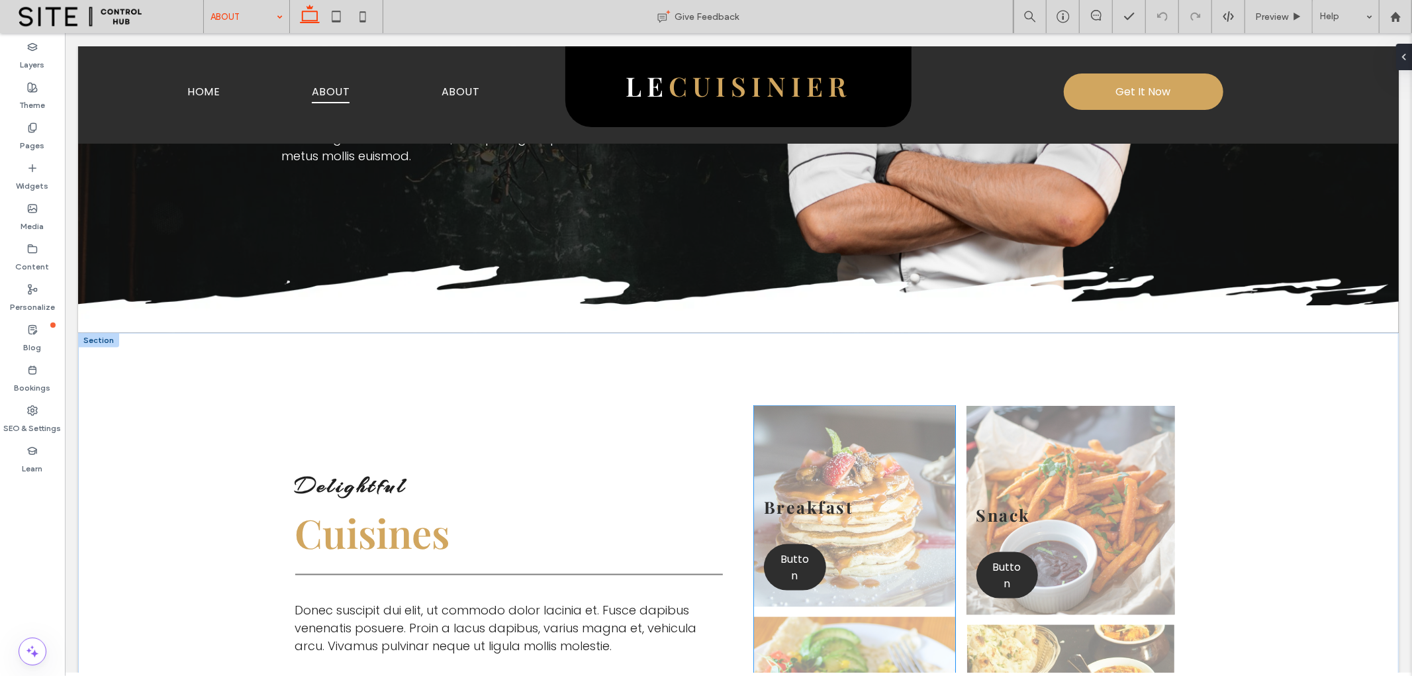
scroll to position [1470, 0]
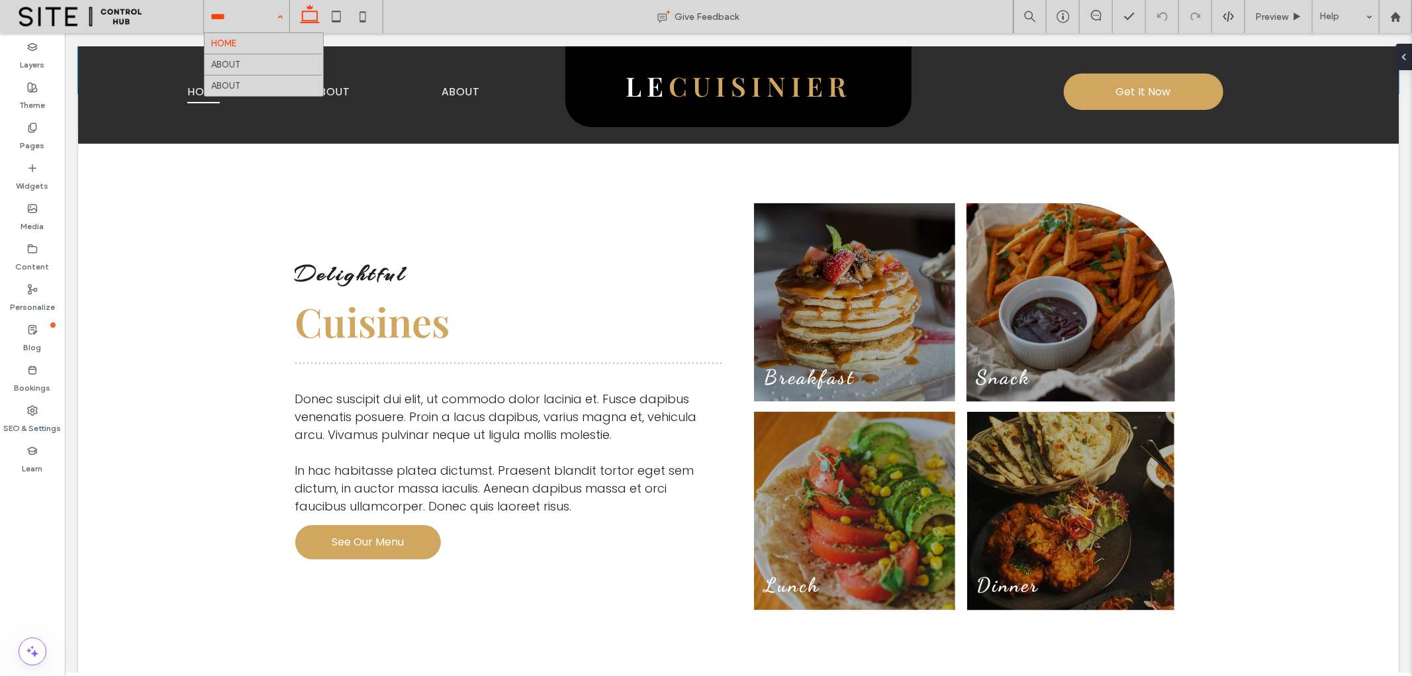
scroll to position [1249, 0]
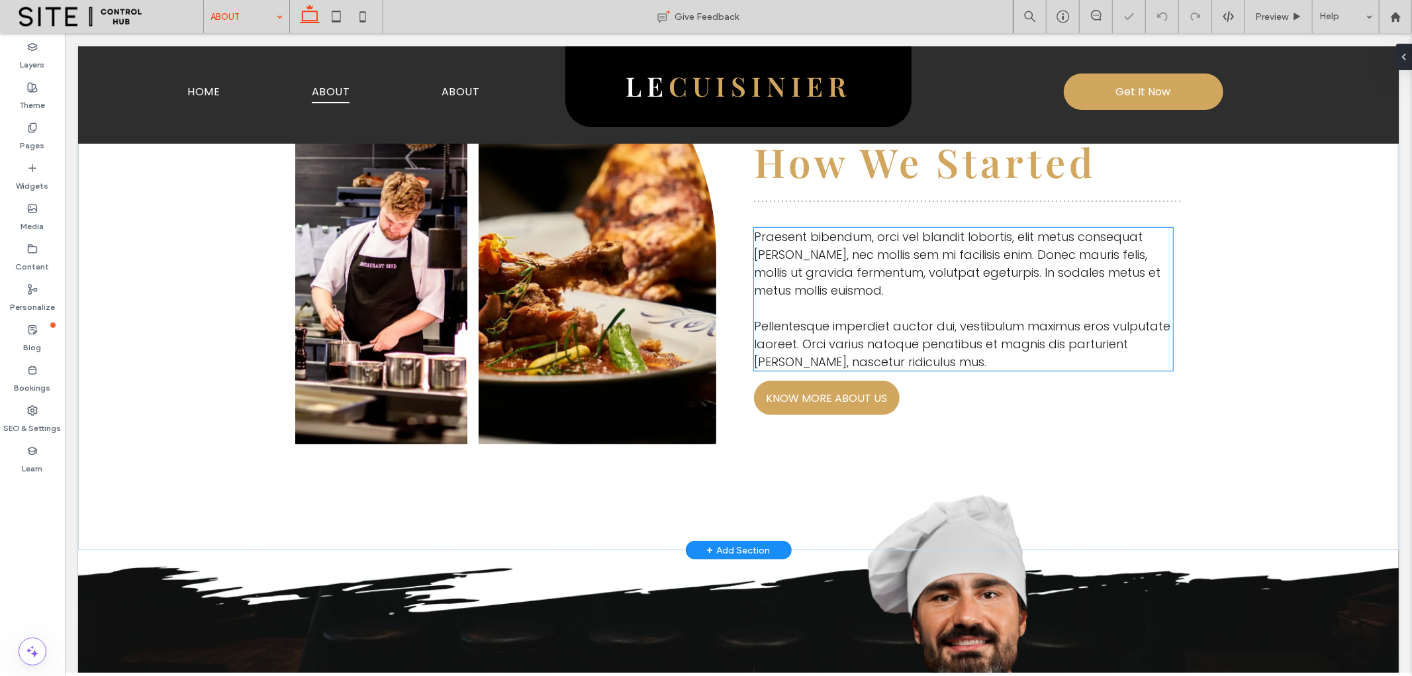
scroll to position [294, 0]
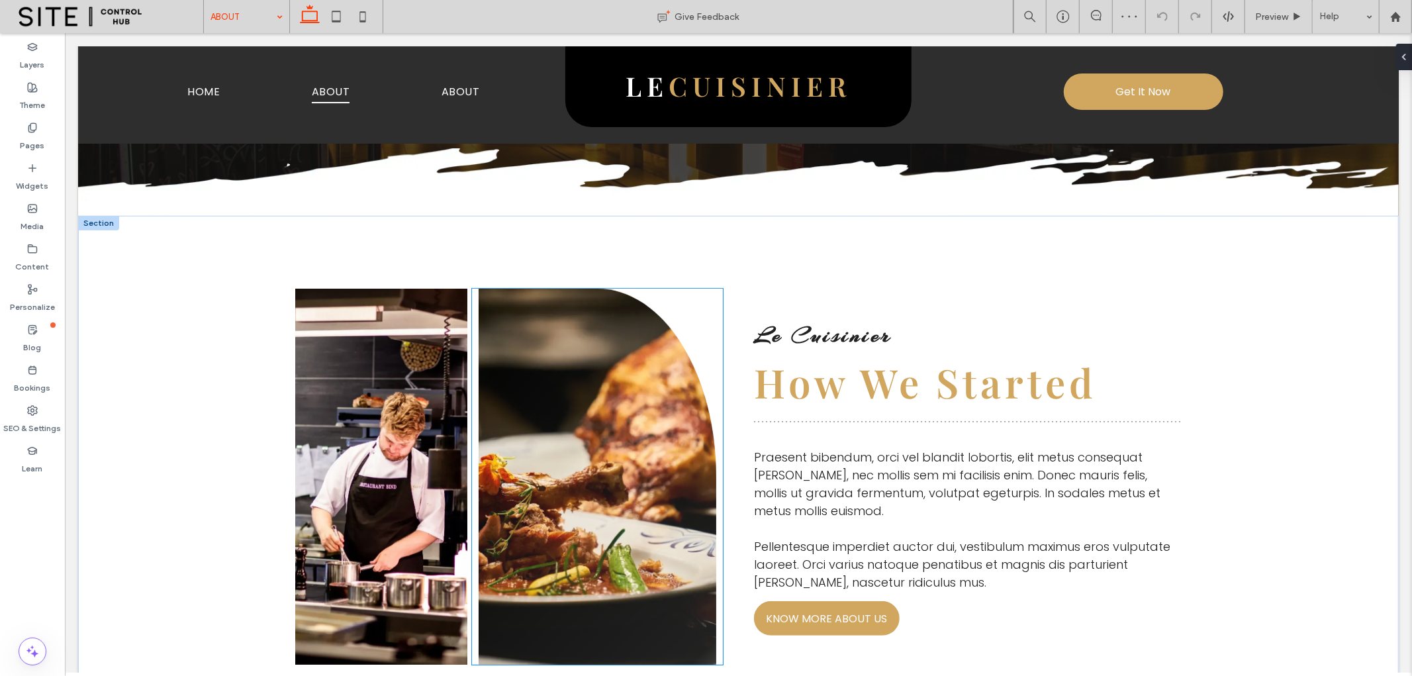
click at [531, 453] on link at bounding box center [597, 476] width 238 height 376
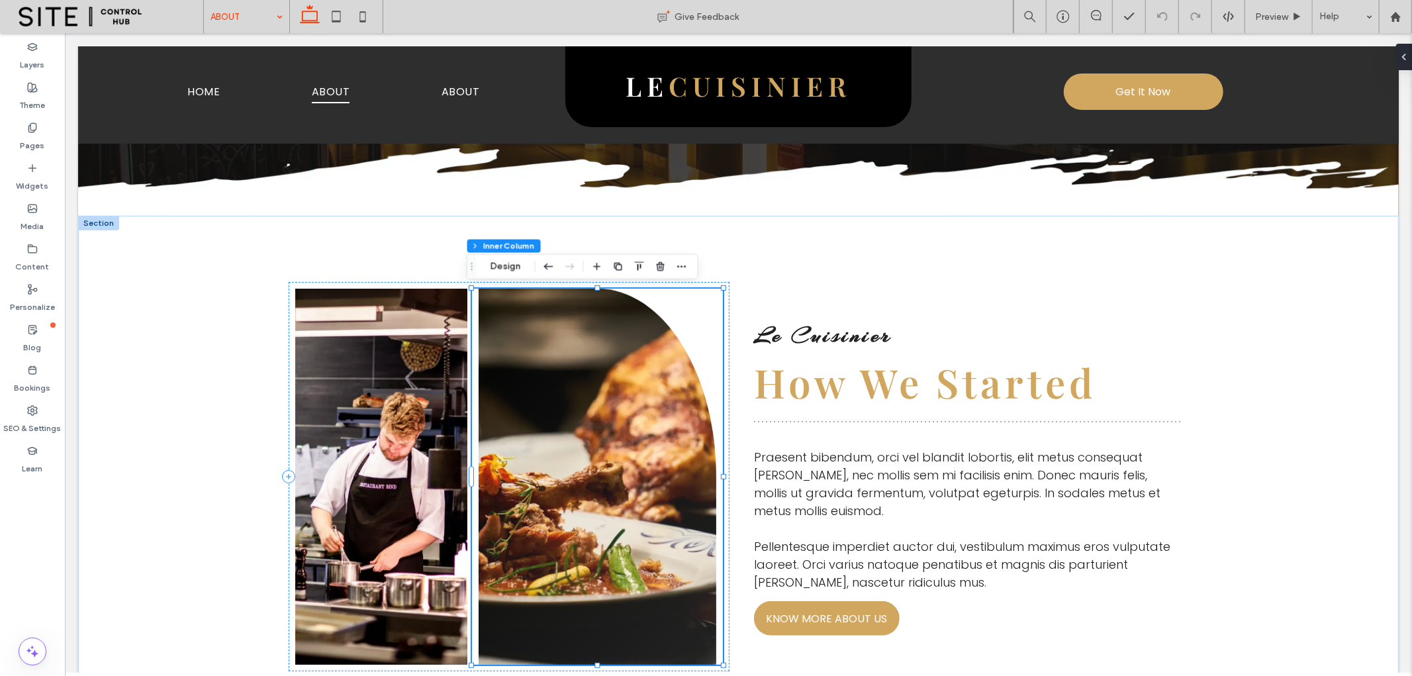
click at [531, 453] on link at bounding box center [597, 476] width 238 height 376
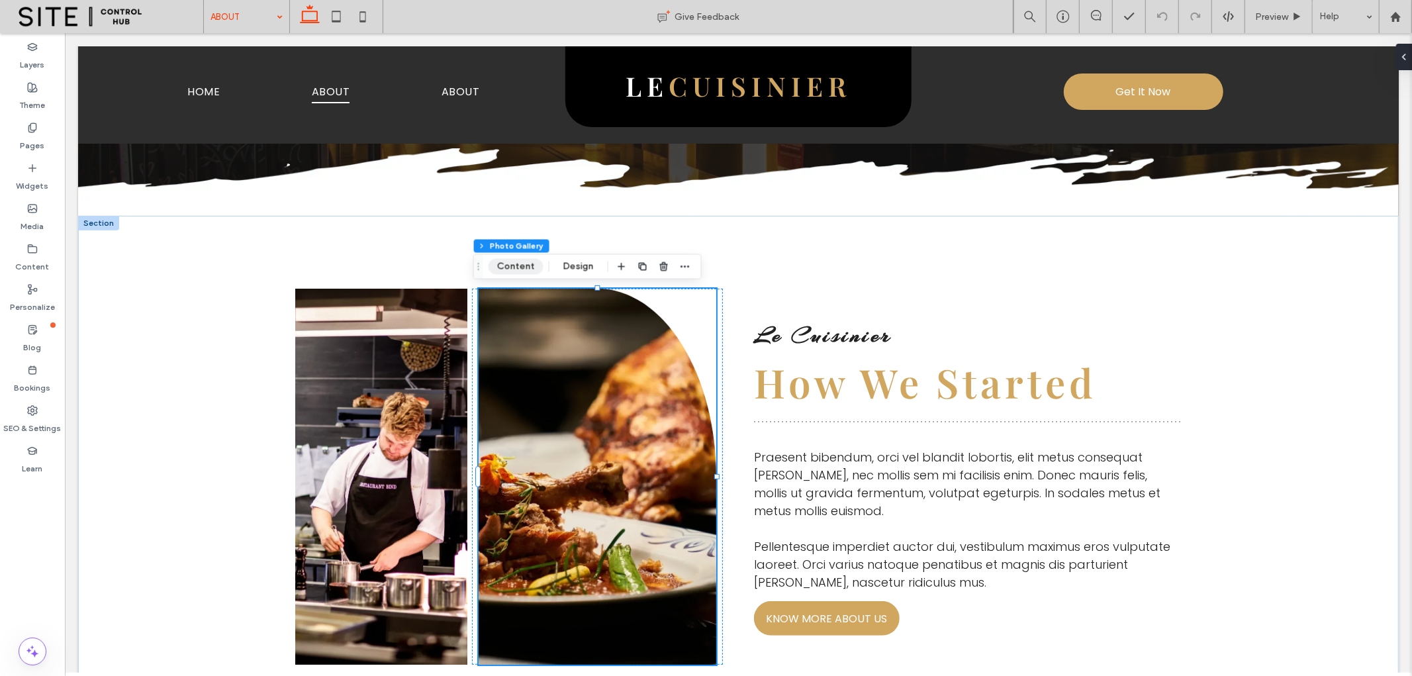
click at [514, 263] on button "Content" at bounding box center [515, 267] width 55 height 16
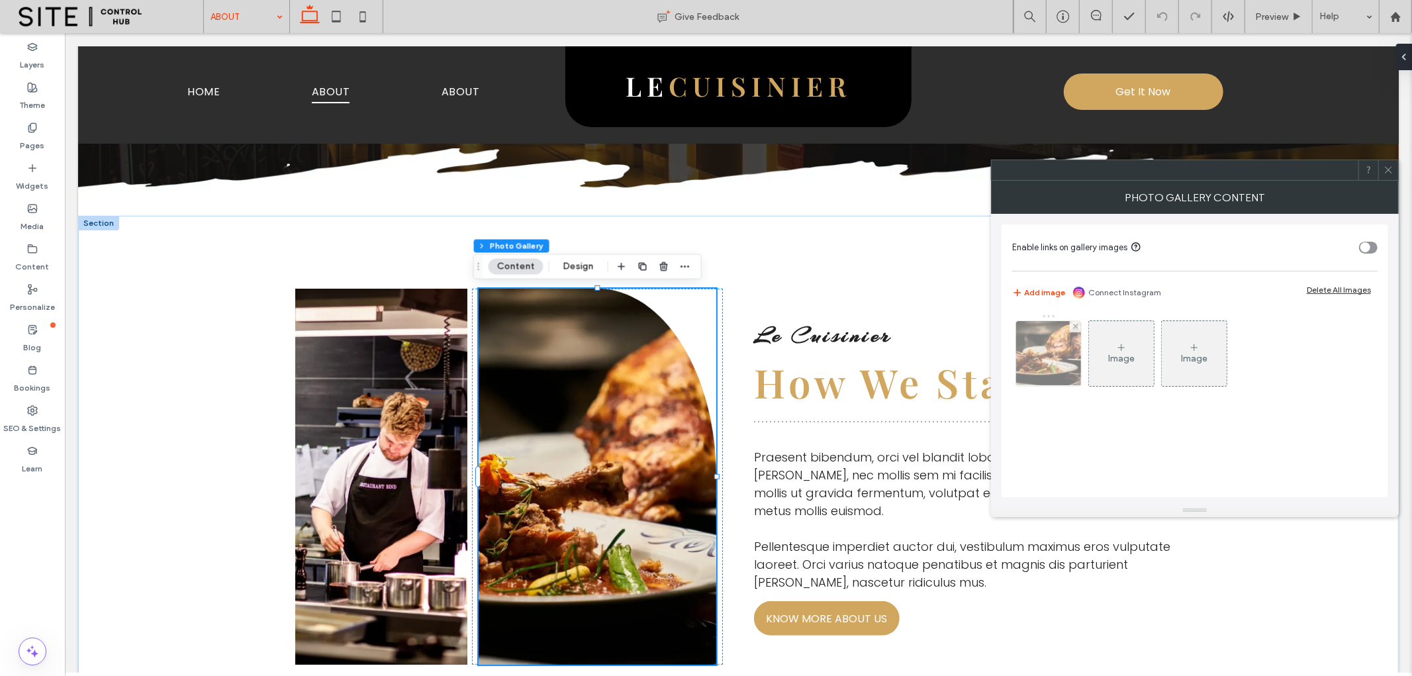
click at [1034, 354] on img at bounding box center [1048, 353] width 97 height 65
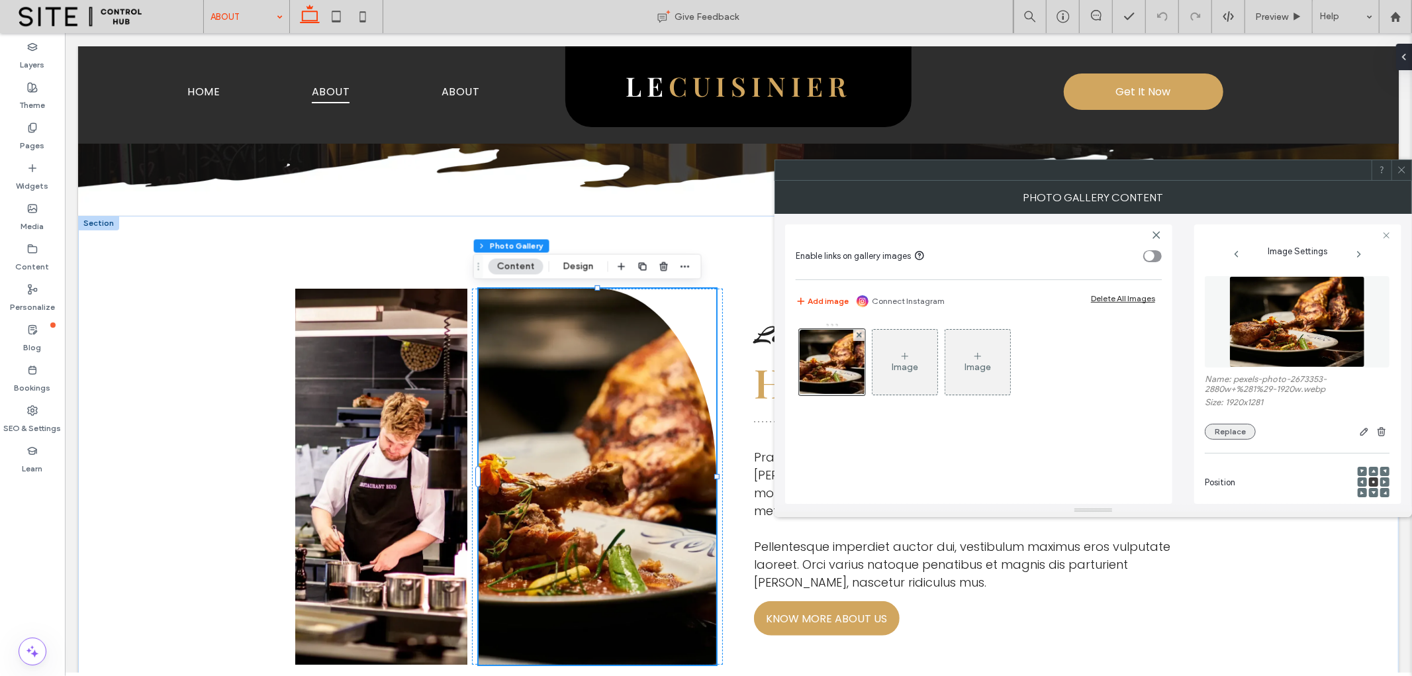
click at [1230, 432] on button "Replace" at bounding box center [1229, 432] width 51 height 16
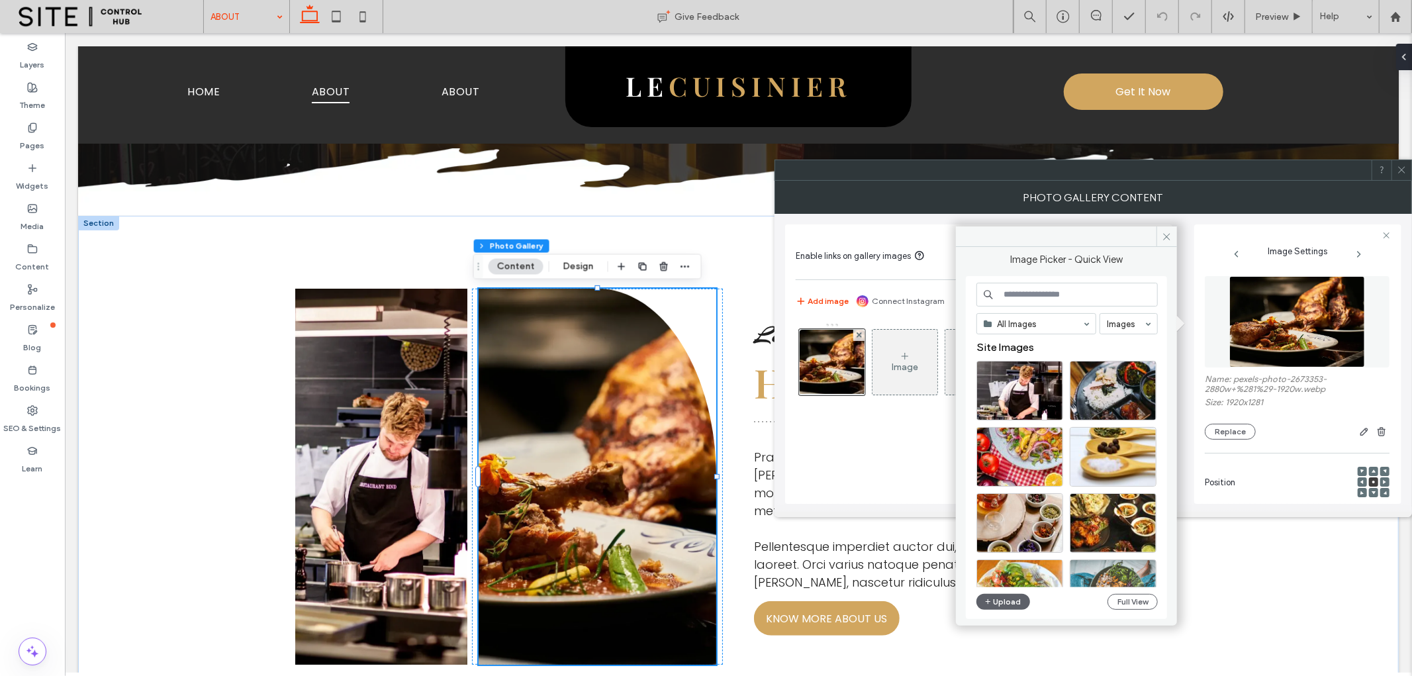
click at [1040, 292] on input at bounding box center [1066, 295] width 181 height 24
type input "*"
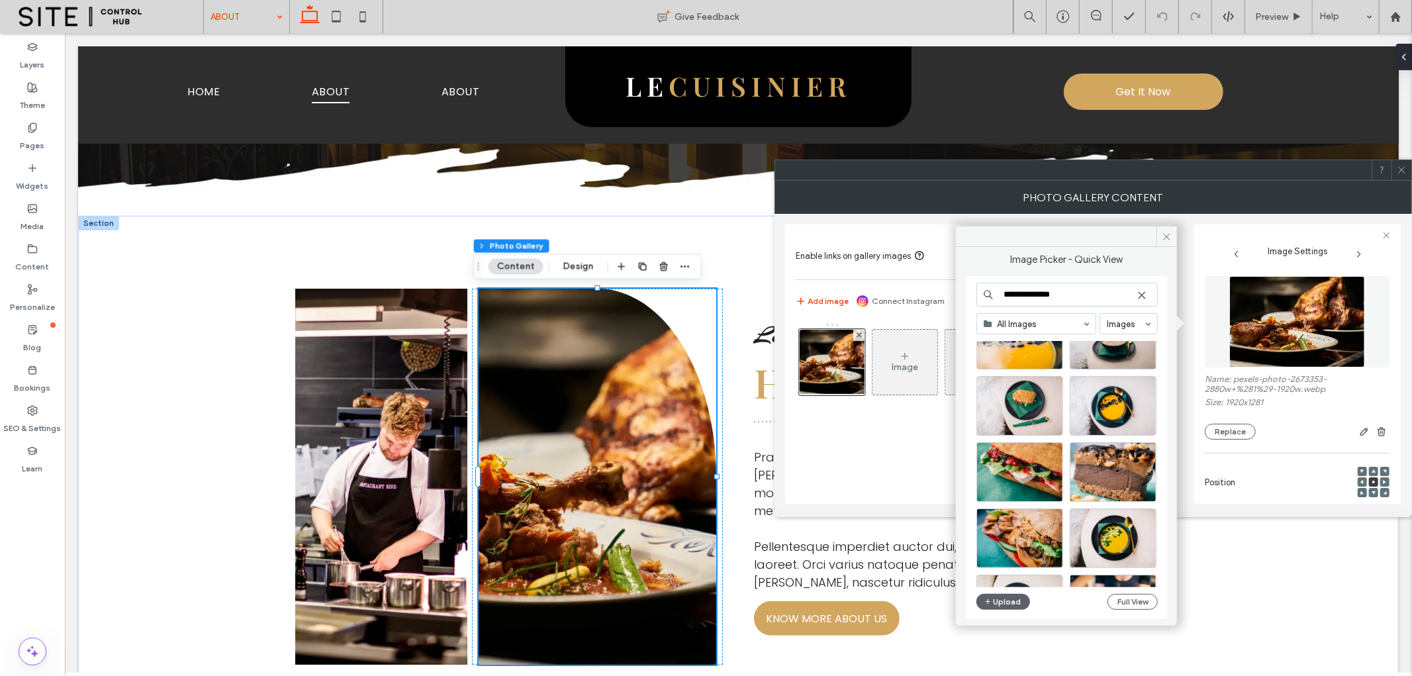
scroll to position [1522, 0]
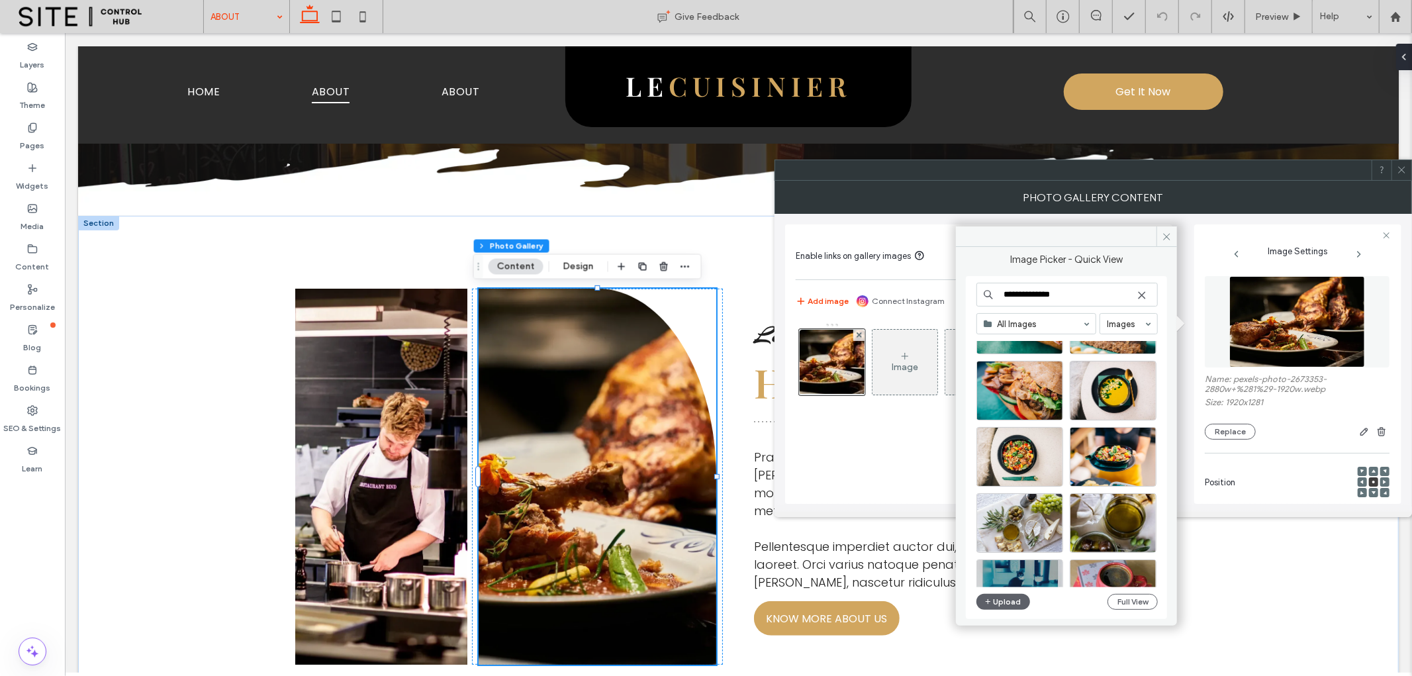
click at [1034, 298] on input "**********" at bounding box center [1066, 295] width 181 height 24
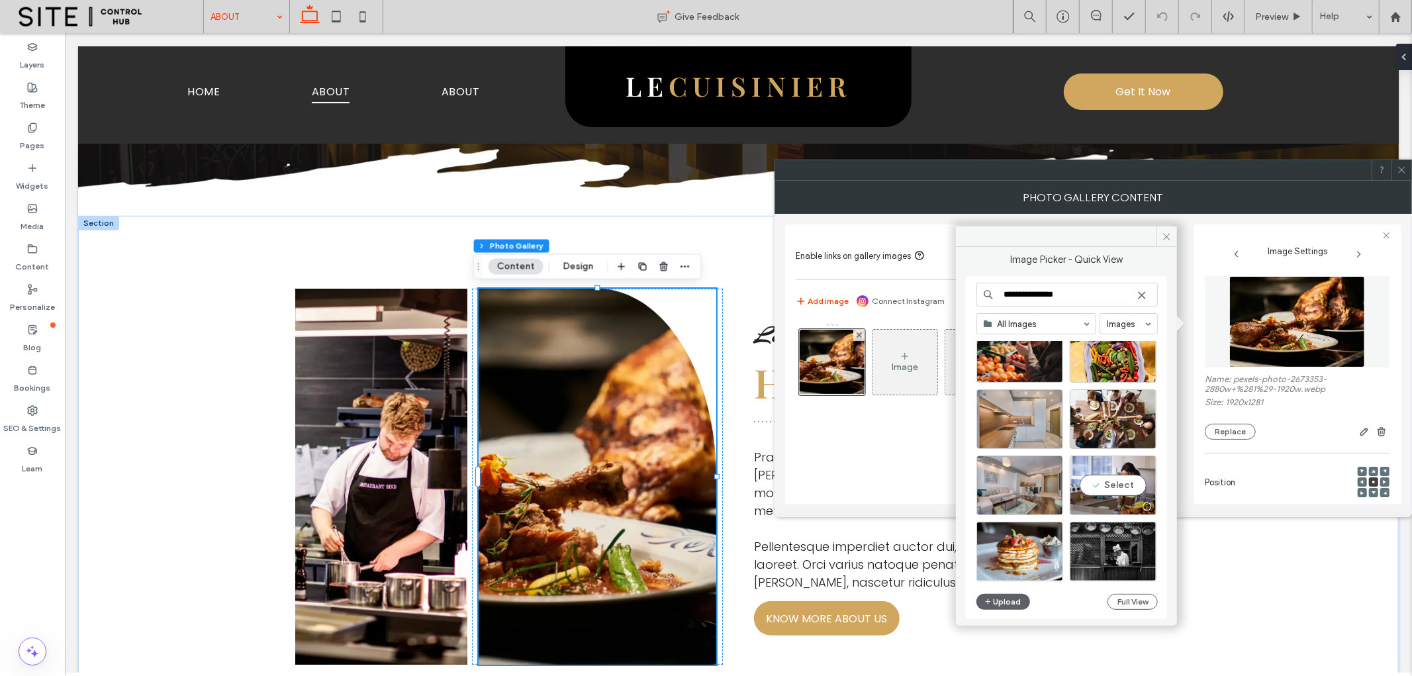
scroll to position [3891, 0]
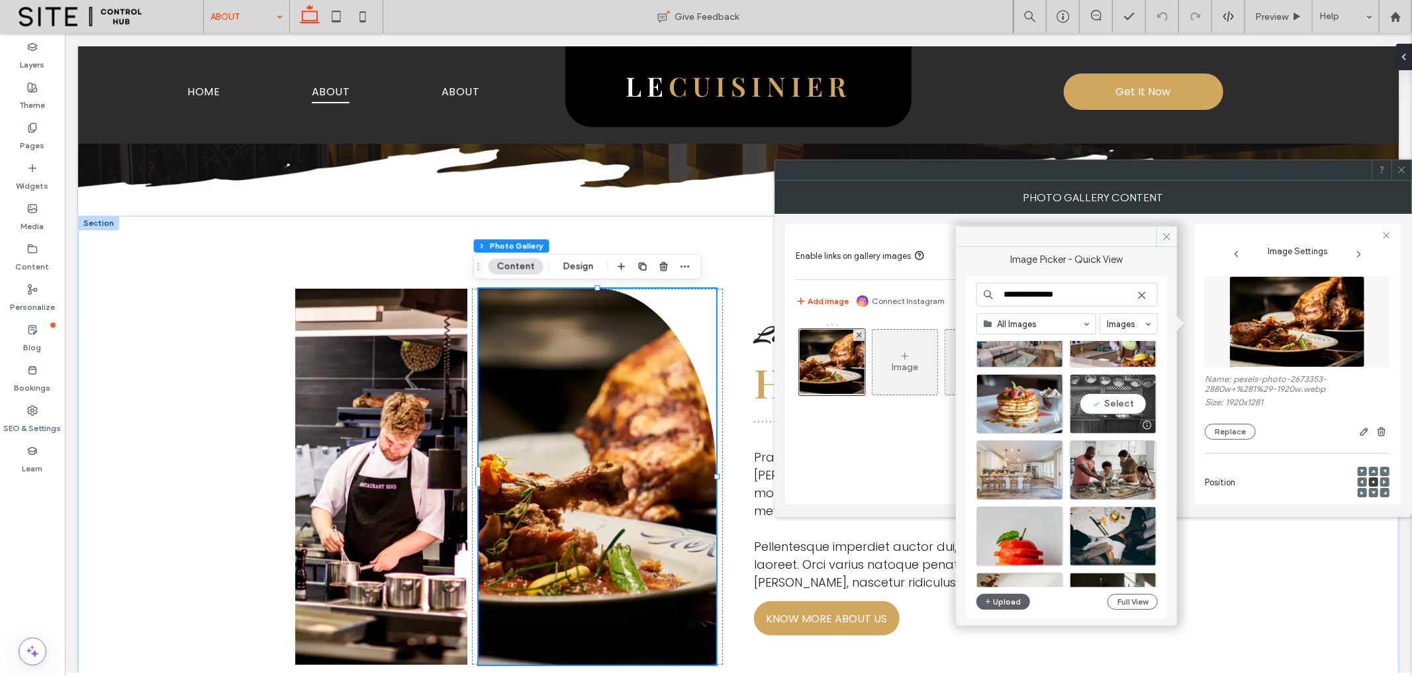
type input "**********"
click at [1122, 394] on div "Select" at bounding box center [1112, 404] width 87 height 60
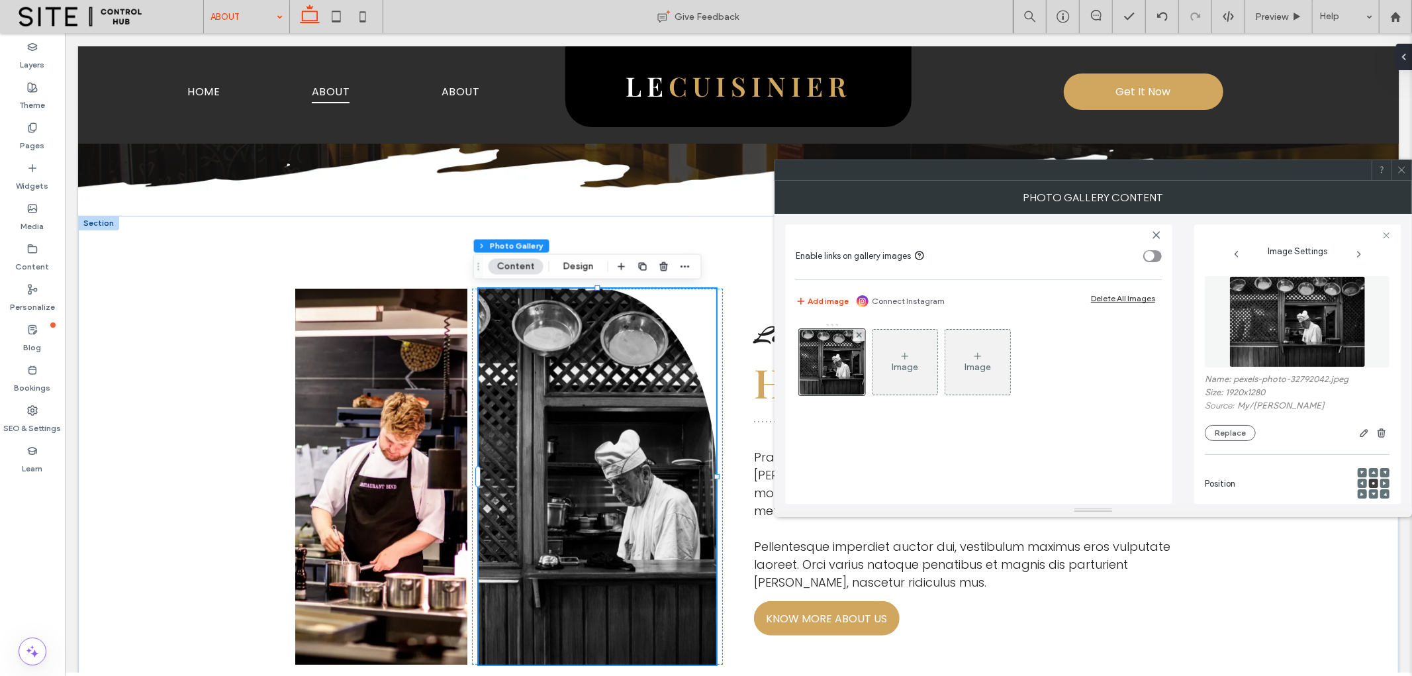
click at [1383, 486] on div at bounding box center [1384, 482] width 9 height 9
click at [1380, 483] on div at bounding box center [1384, 482] width 9 height 9
click at [1233, 431] on button "Replace" at bounding box center [1229, 433] width 51 height 16
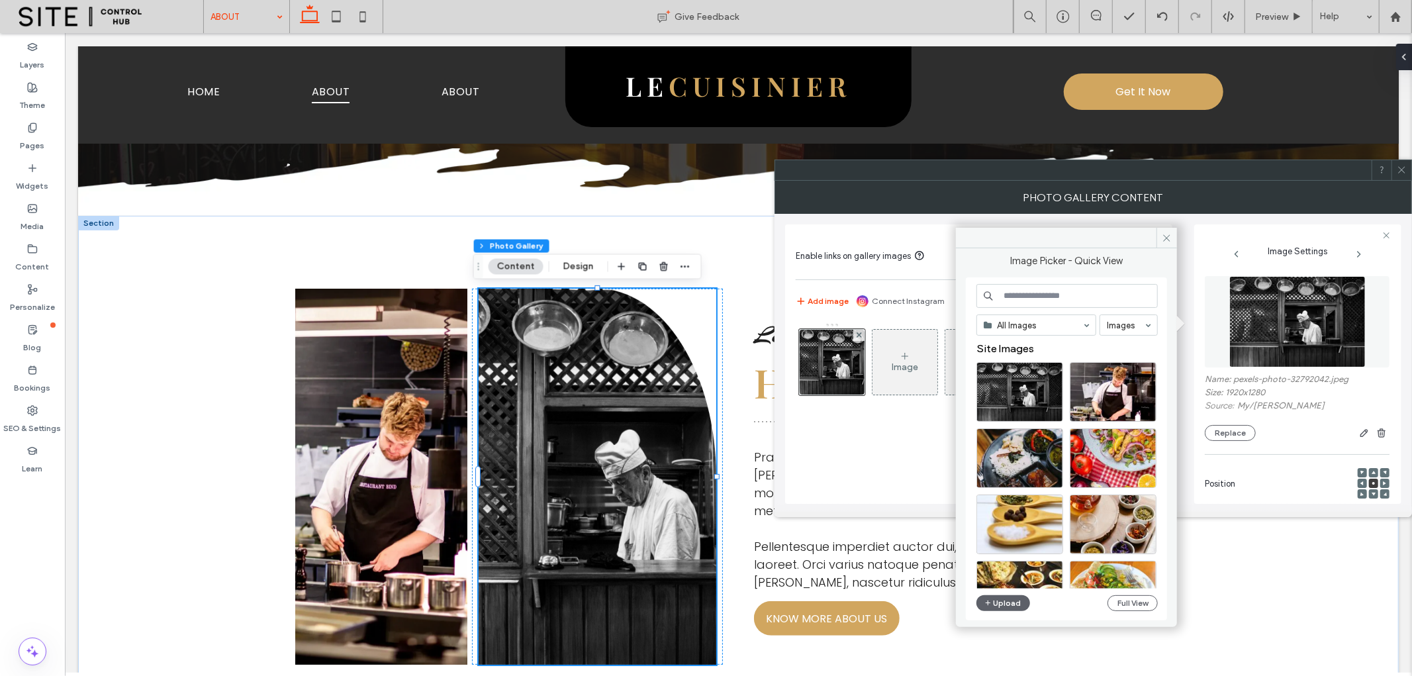
click at [1066, 296] on input at bounding box center [1066, 296] width 181 height 24
type input "*"
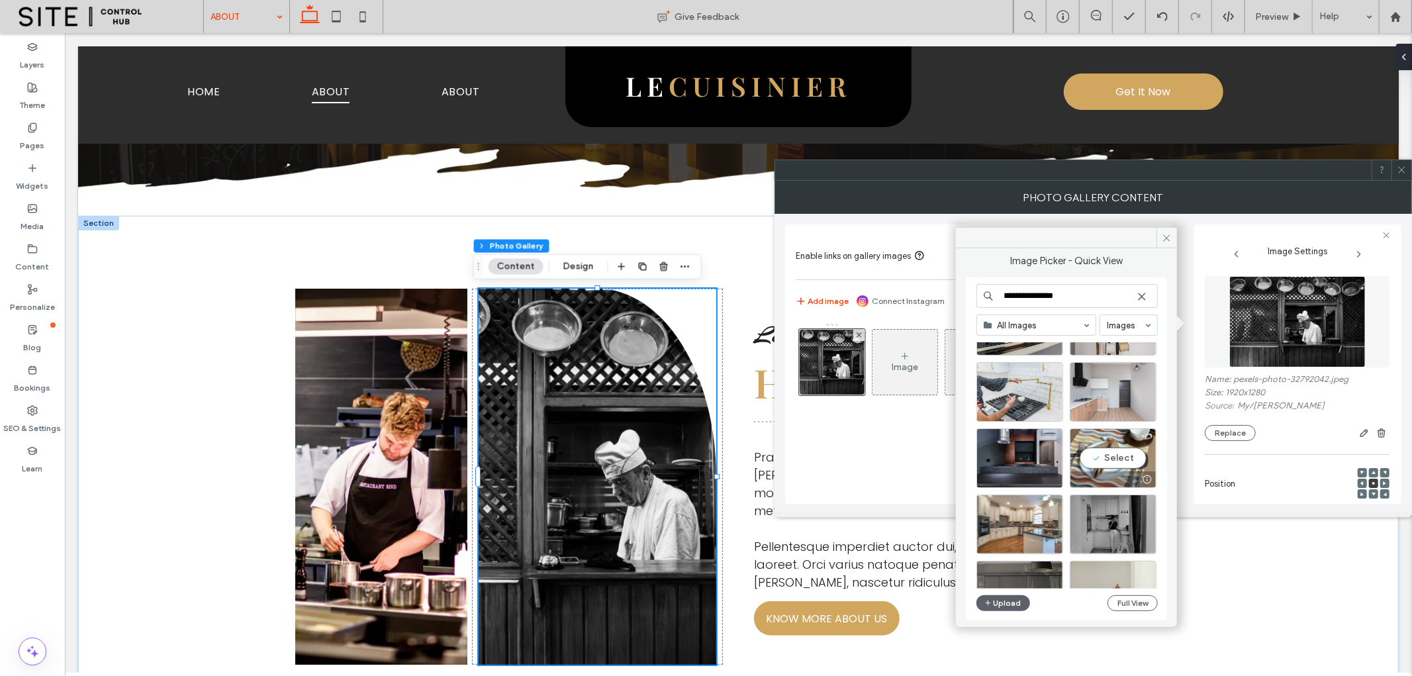
scroll to position [875, 0]
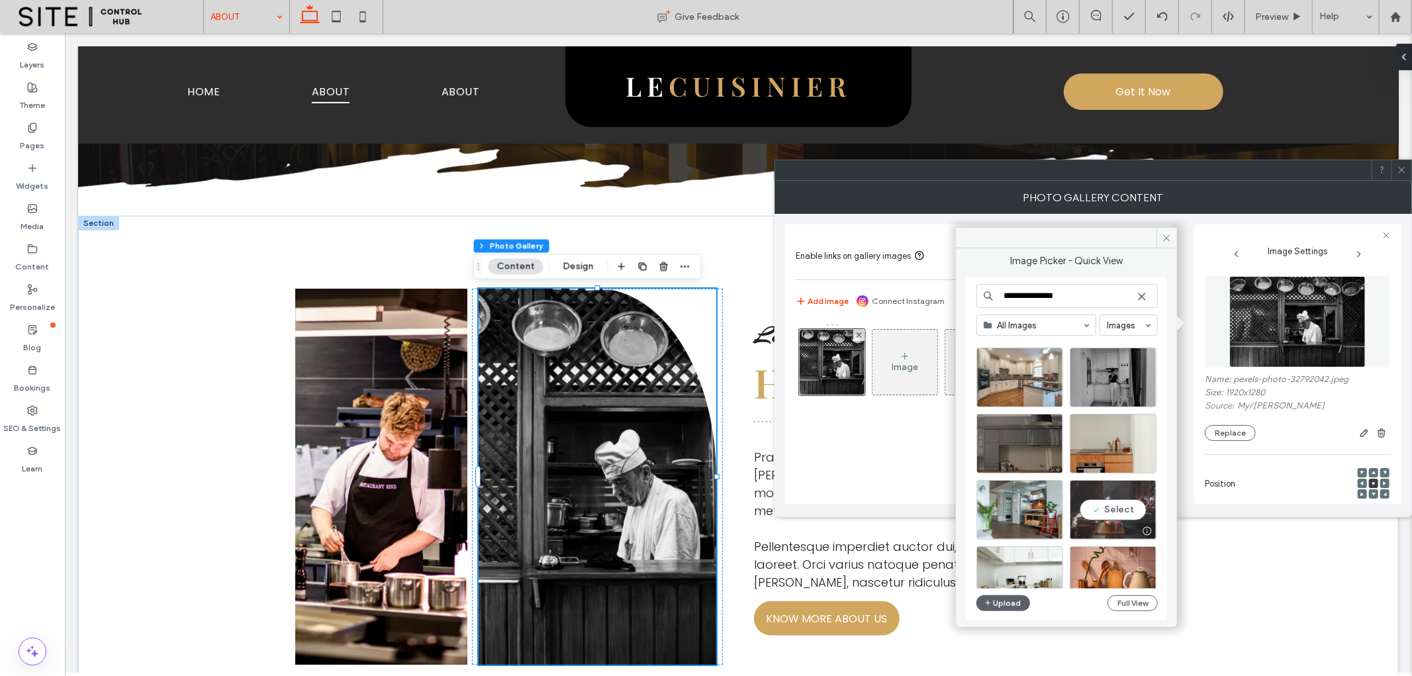
type input "**********"
click at [1120, 510] on div "Select" at bounding box center [1112, 510] width 87 height 60
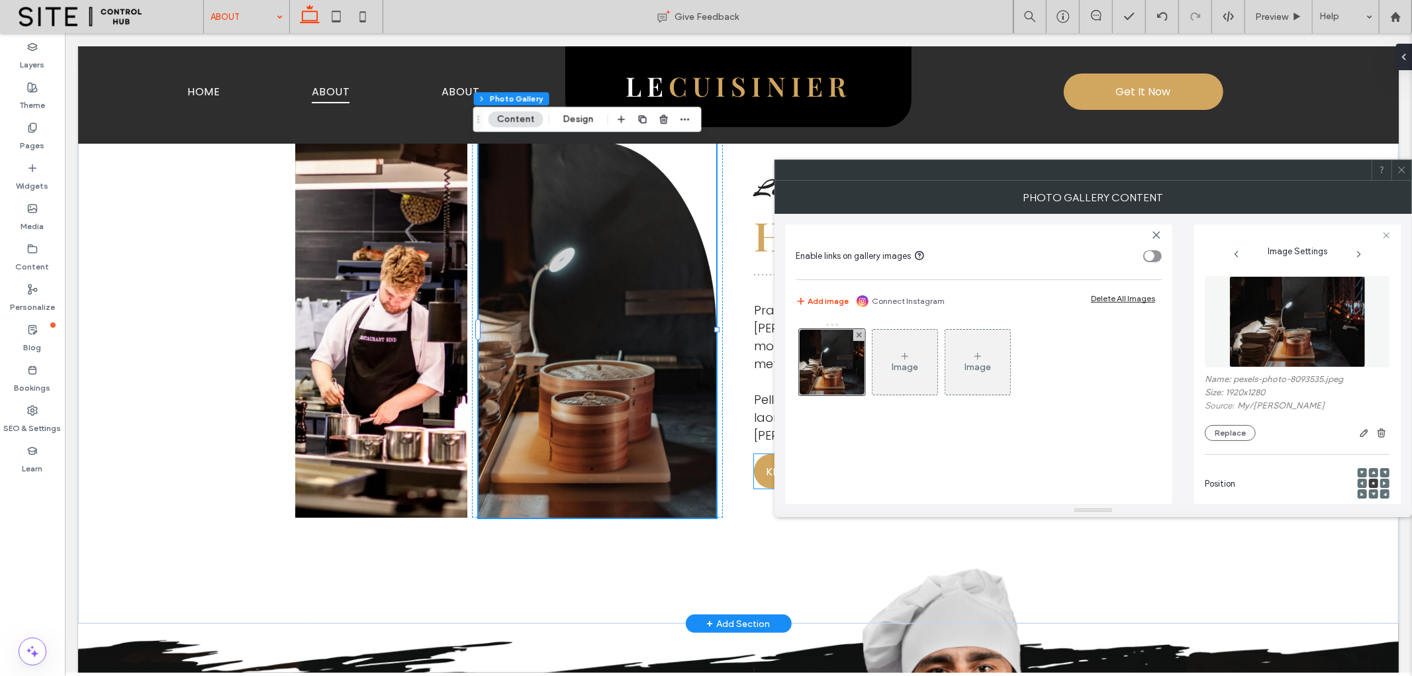
scroll to position [367, 0]
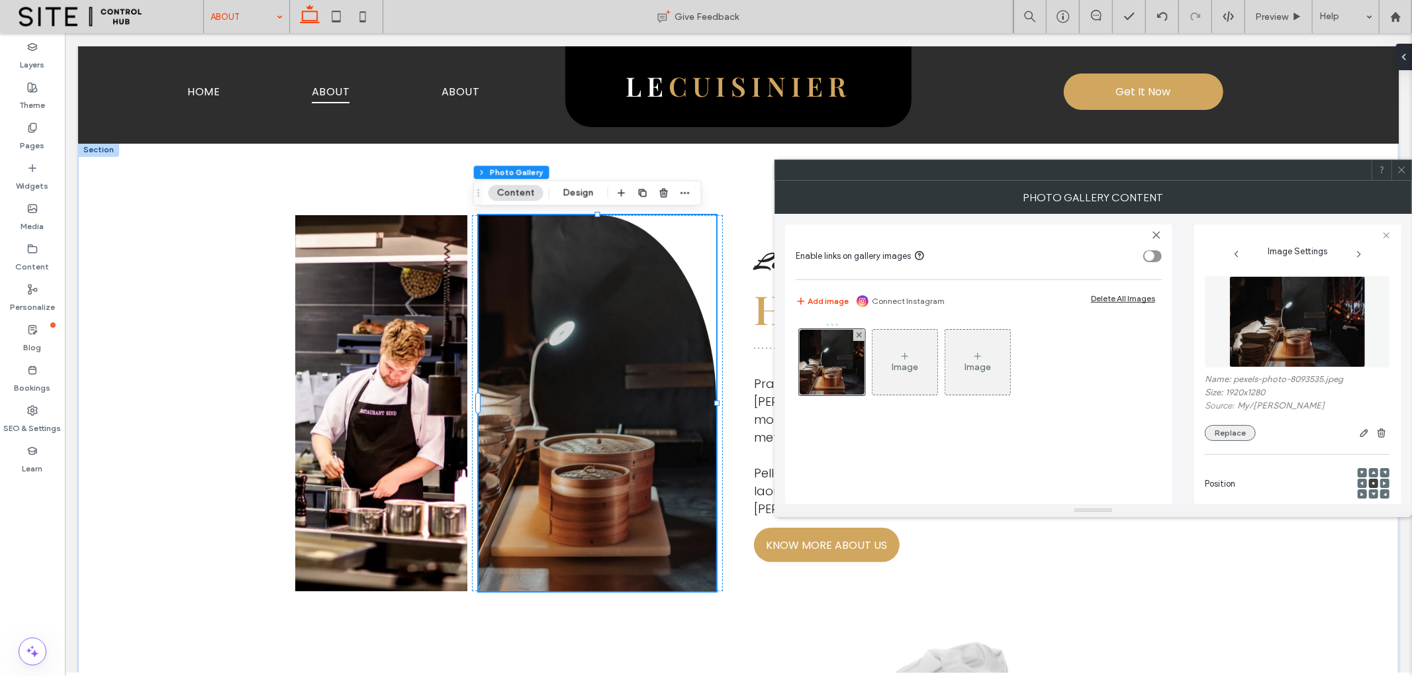
click at [1223, 433] on button "Replace" at bounding box center [1229, 433] width 51 height 16
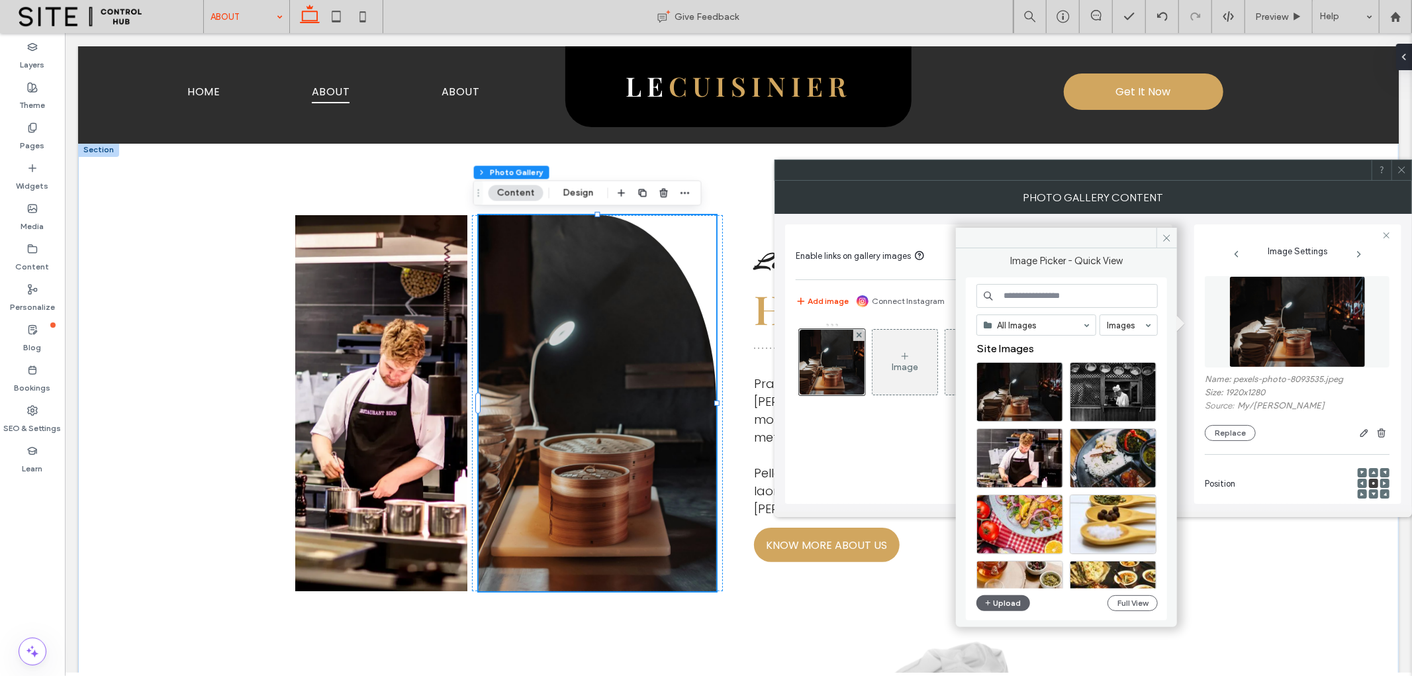
click at [1056, 296] on input at bounding box center [1066, 296] width 181 height 24
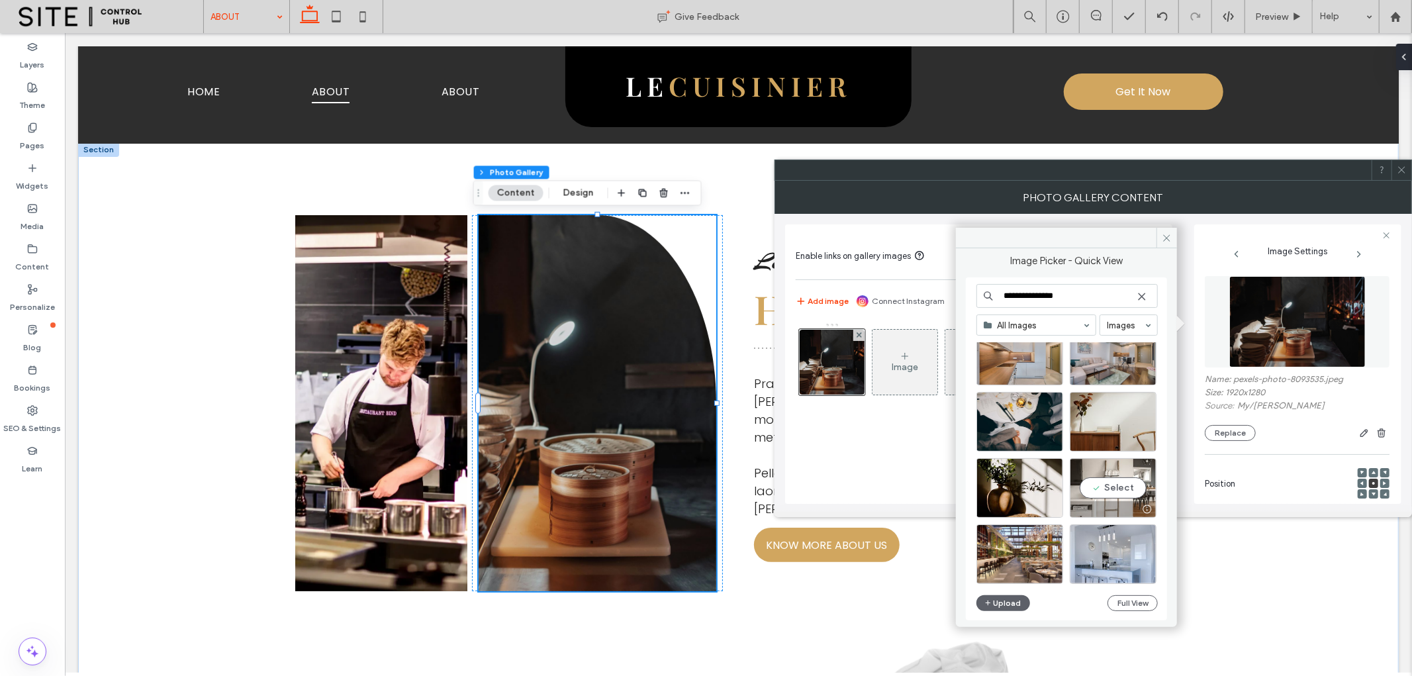
scroll to position [2963, 0]
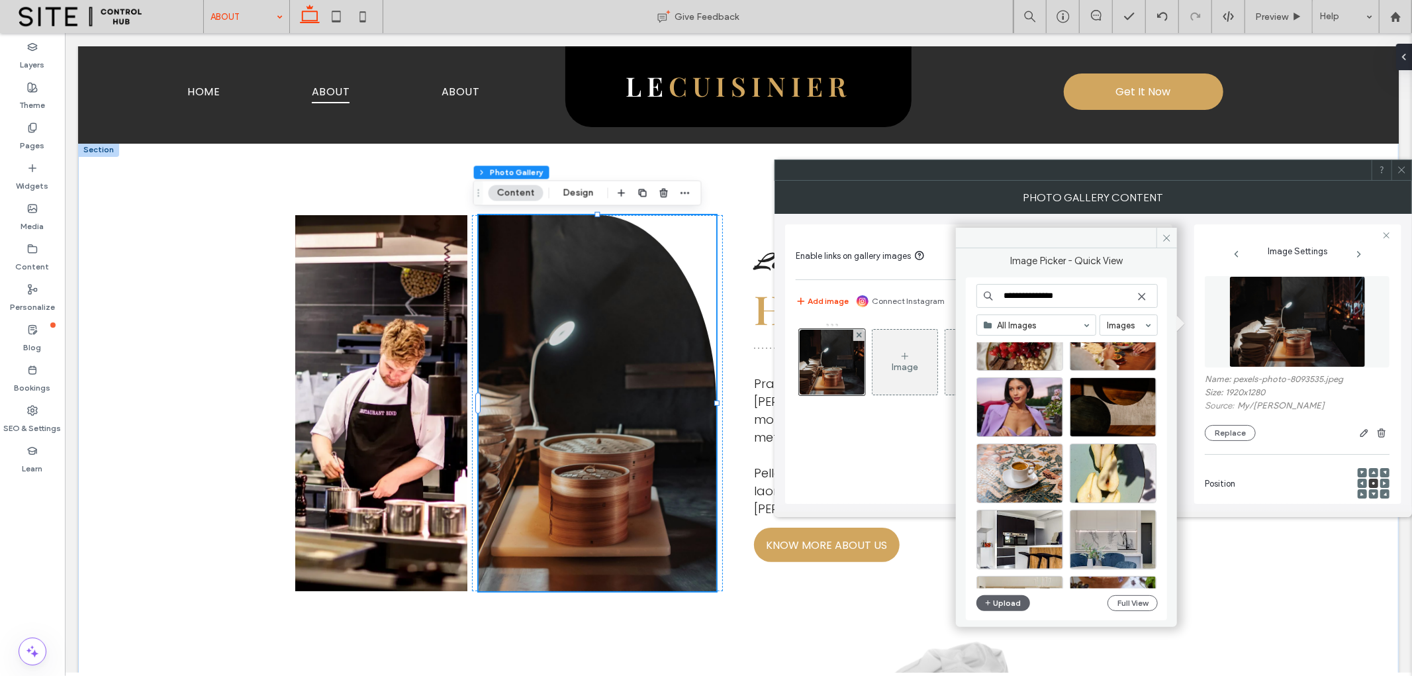
type input "**********"
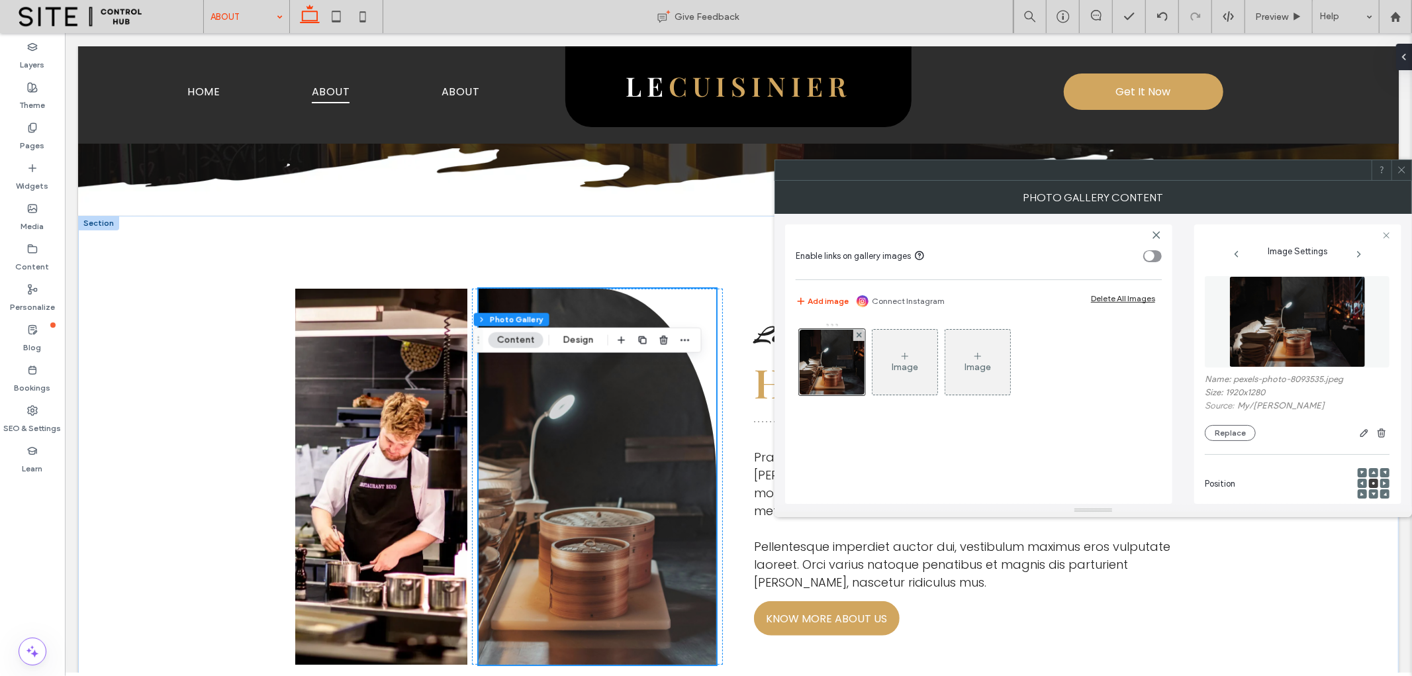
scroll to position [220, 0]
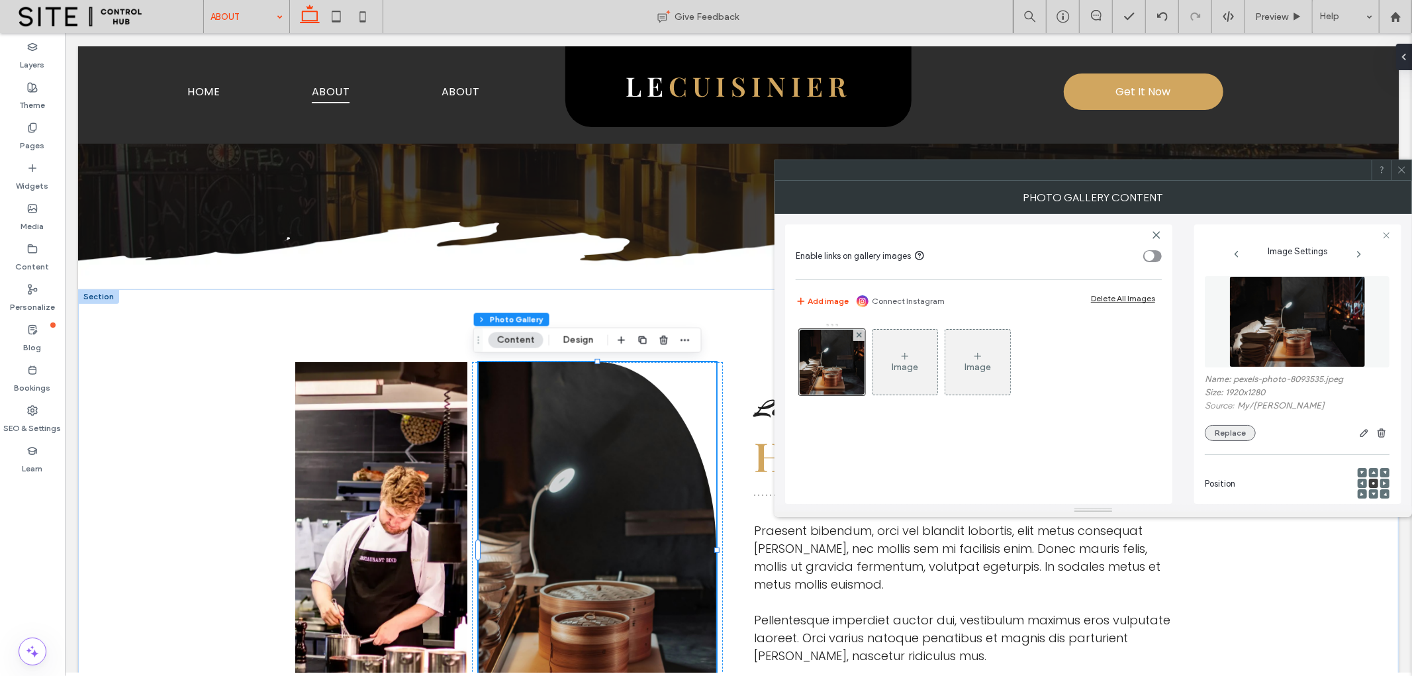
click at [1238, 435] on button "Replace" at bounding box center [1229, 433] width 51 height 16
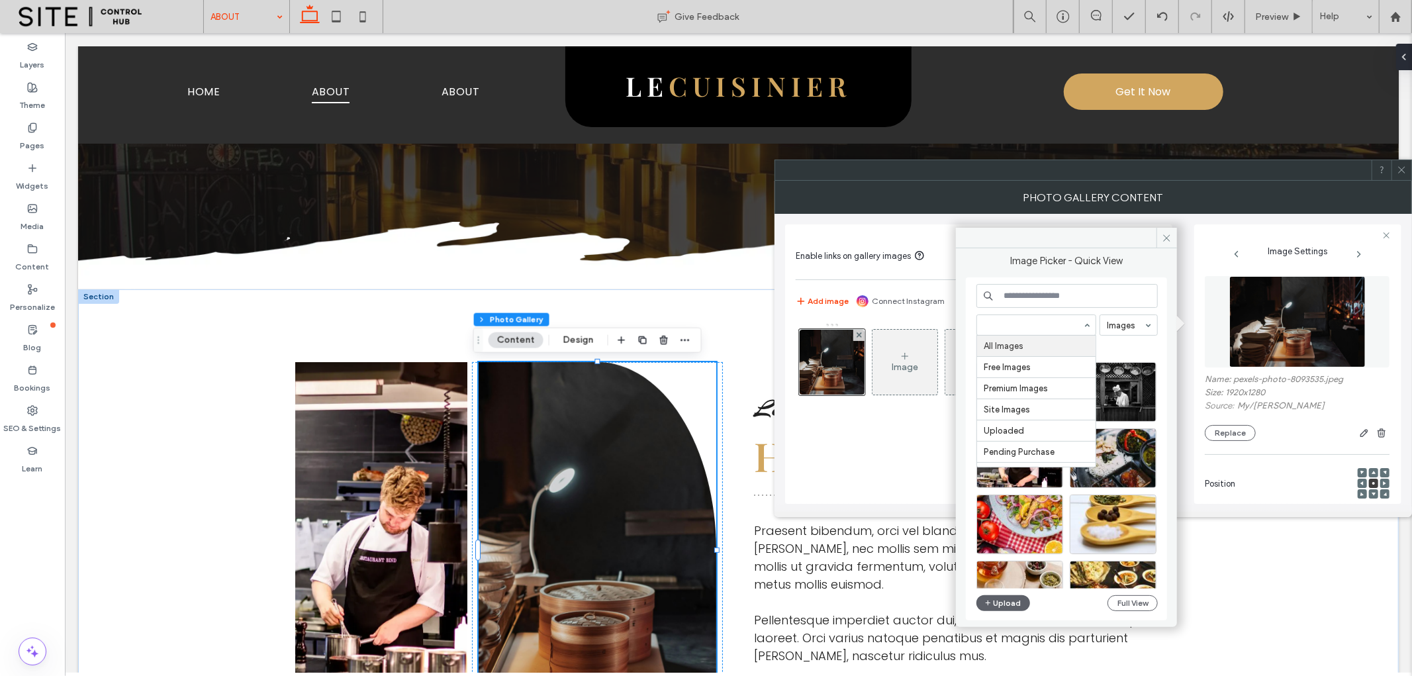
drag, startPoint x: 1044, startPoint y: 331, endPoint x: 1032, endPoint y: 345, distance: 18.4
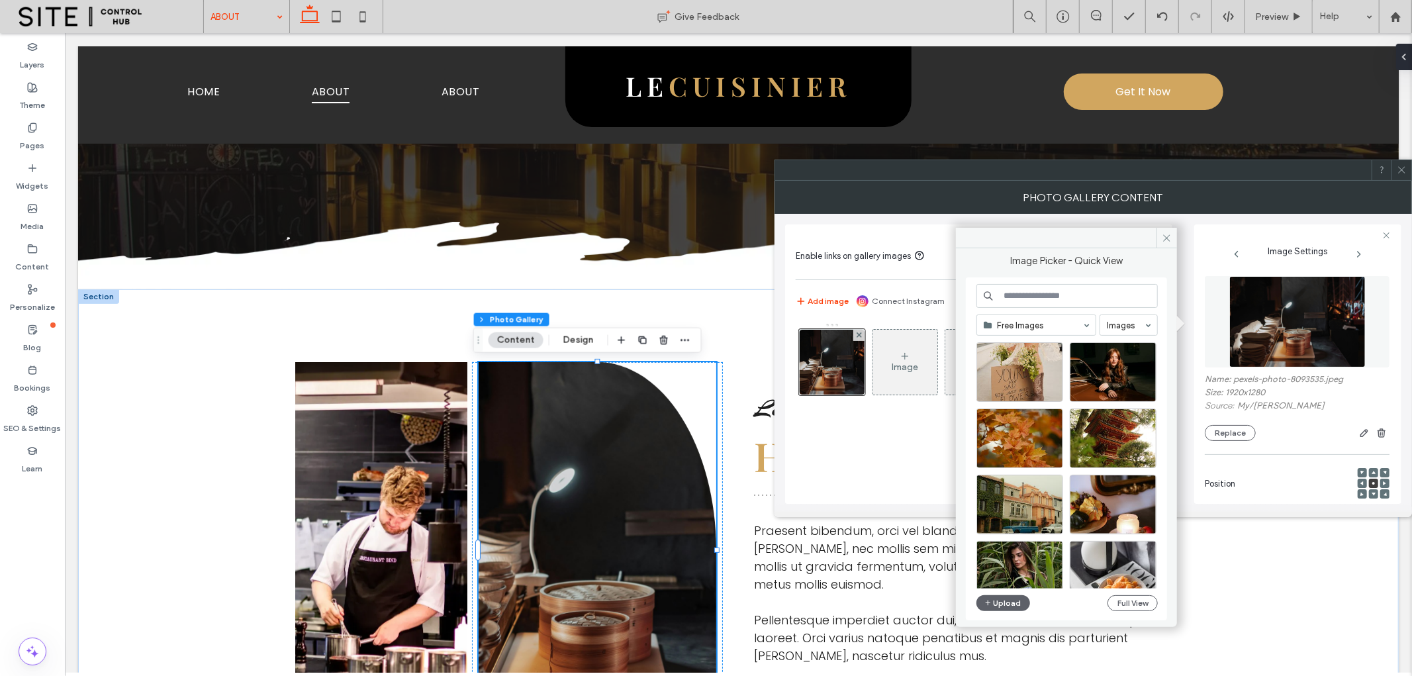
click at [1036, 291] on input at bounding box center [1066, 296] width 181 height 24
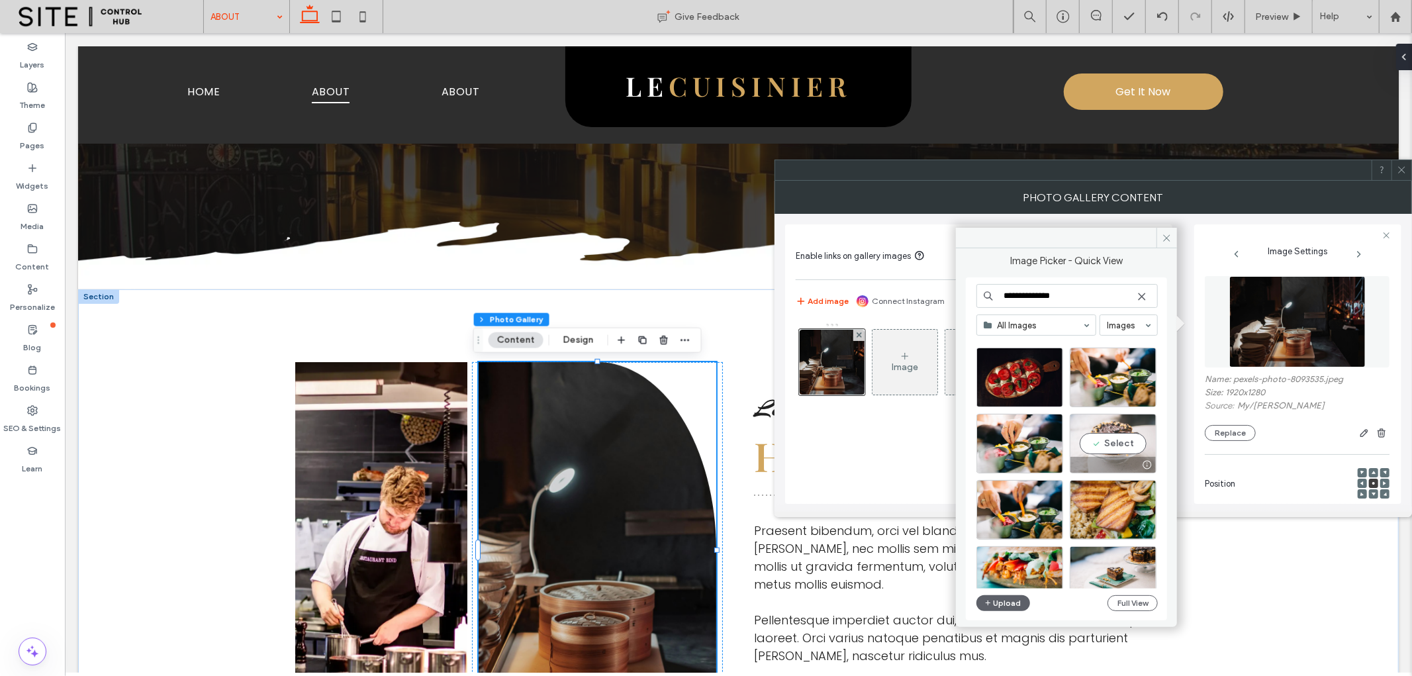
scroll to position [1022, 0]
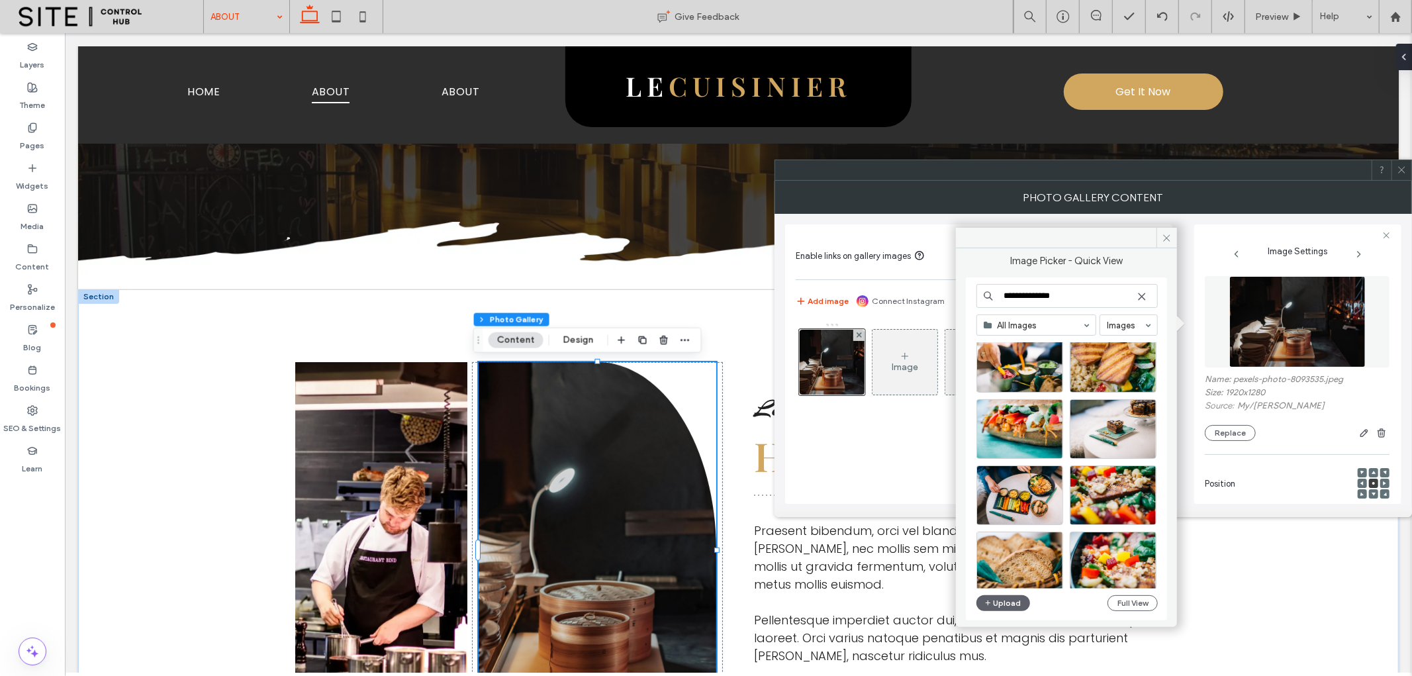
click at [1024, 294] on input "**********" at bounding box center [1066, 296] width 181 height 24
click at [1067, 300] on input "**********" at bounding box center [1066, 296] width 181 height 24
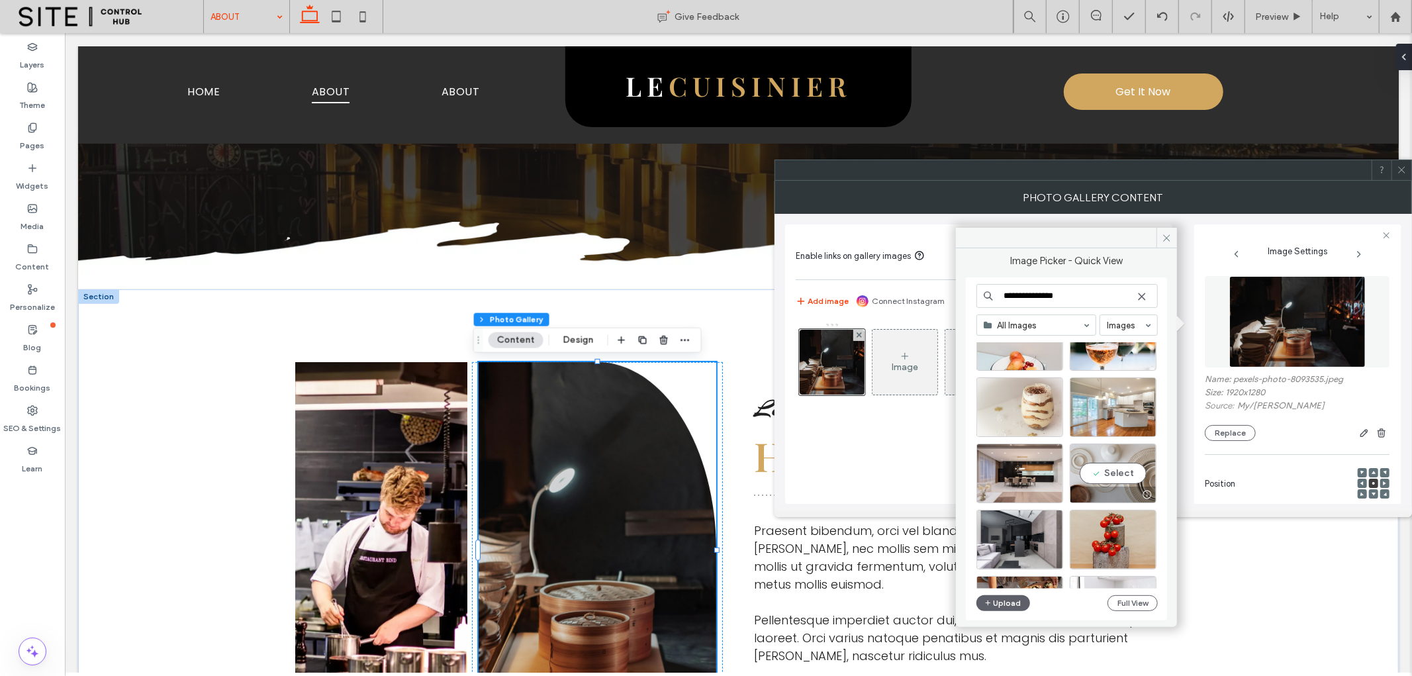
scroll to position [8742, 0]
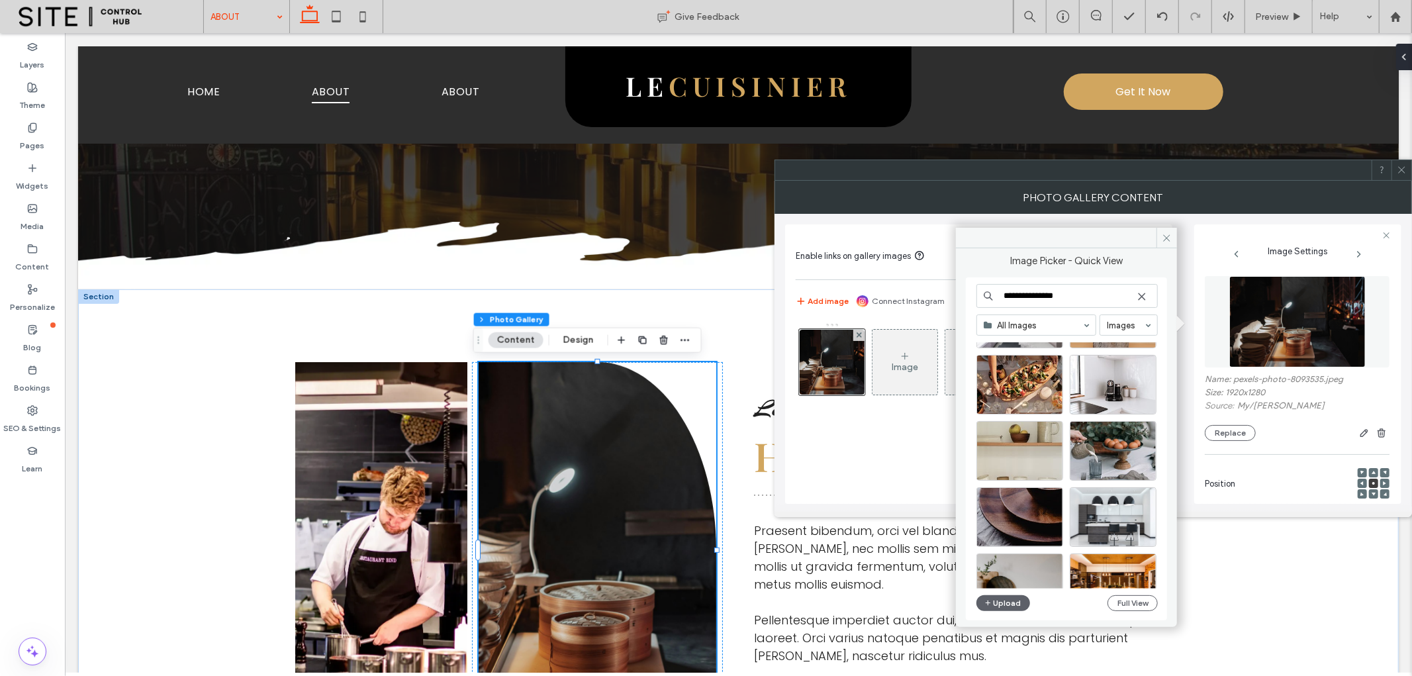
click at [1023, 294] on input "**********" at bounding box center [1066, 296] width 181 height 24
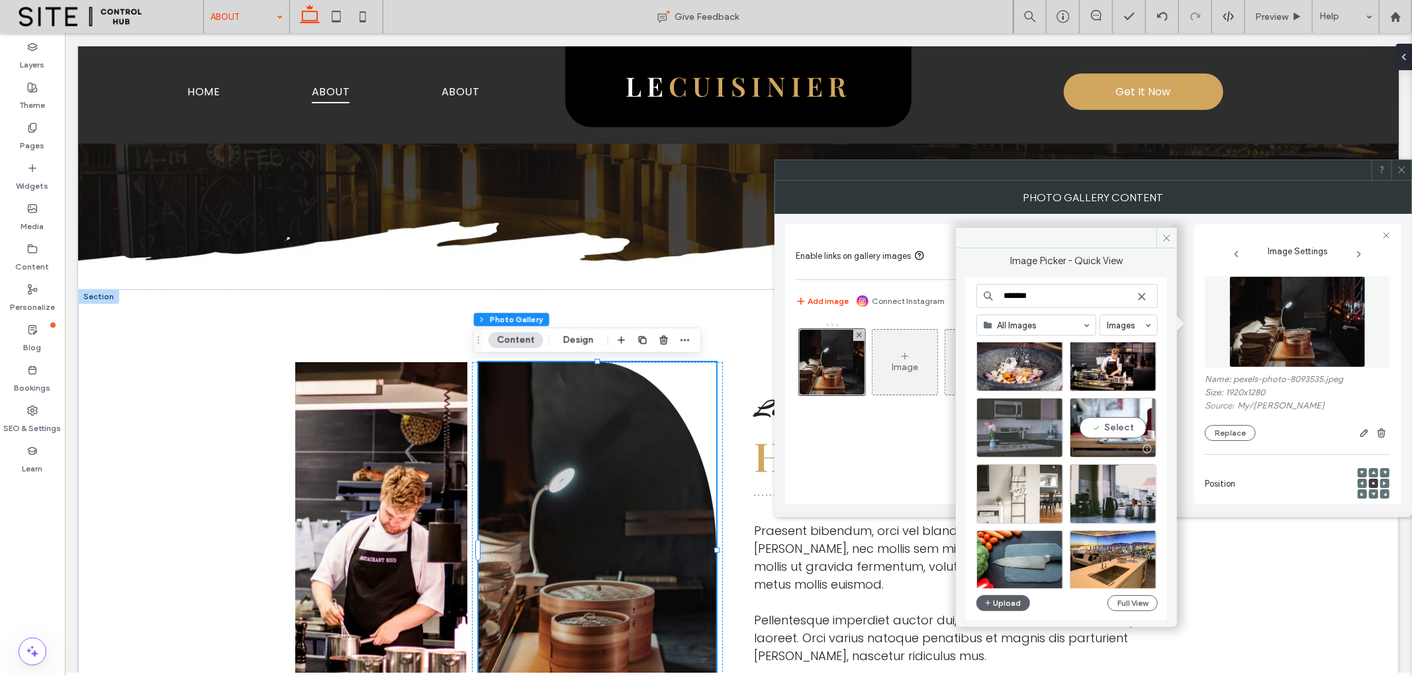
scroll to position [1241, 0]
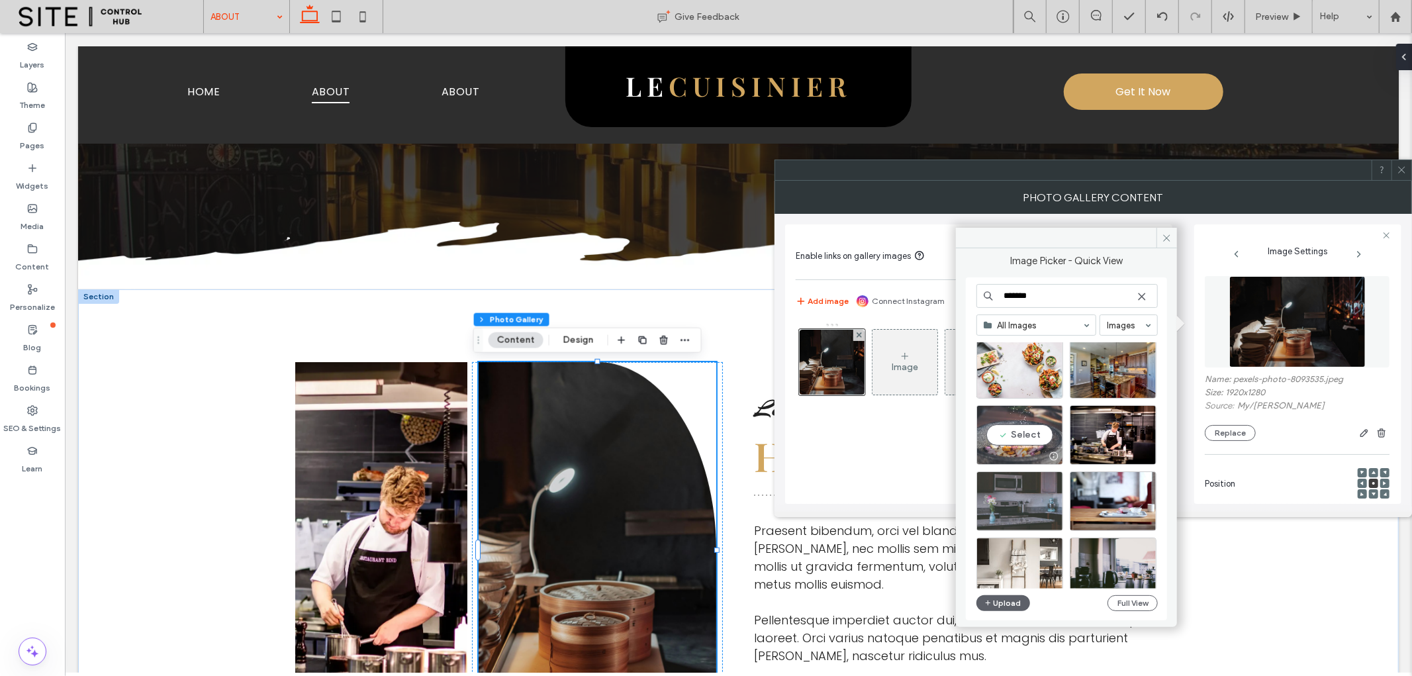
type input "*******"
click at [1022, 440] on div "Select" at bounding box center [1019, 435] width 87 height 60
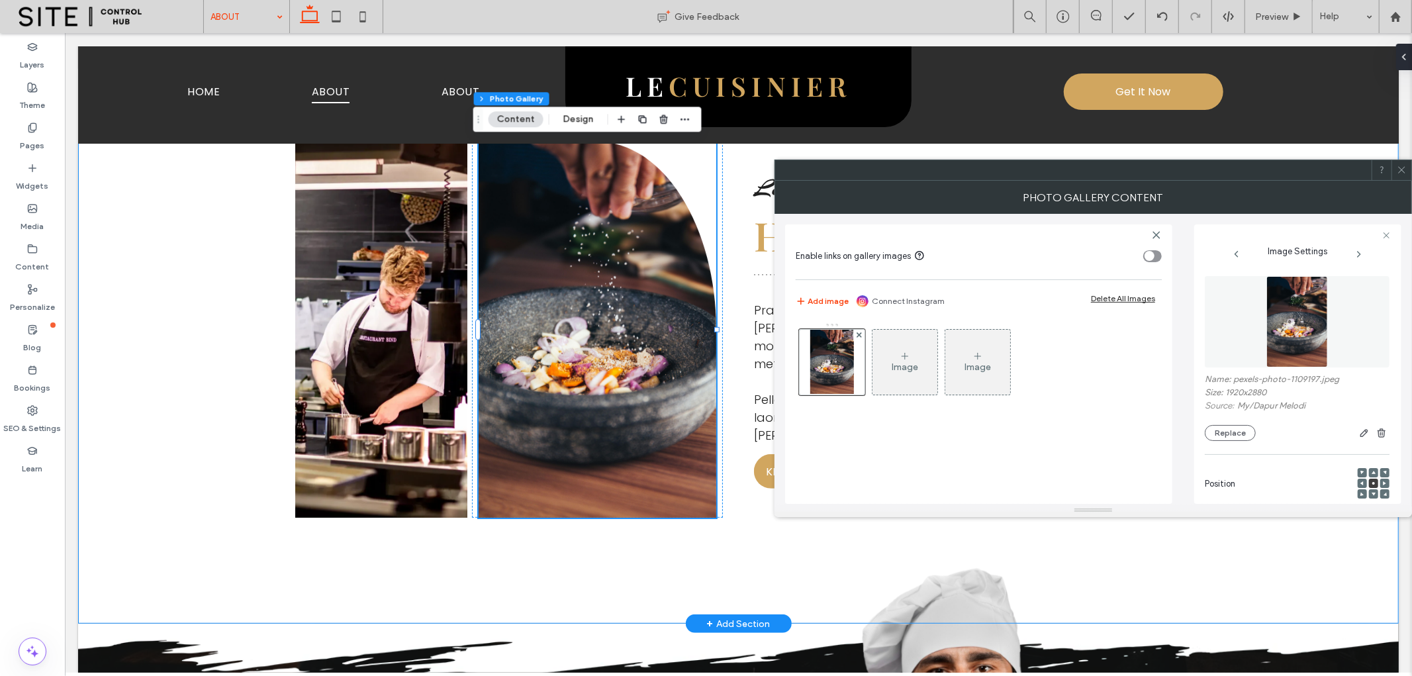
scroll to position [367, 0]
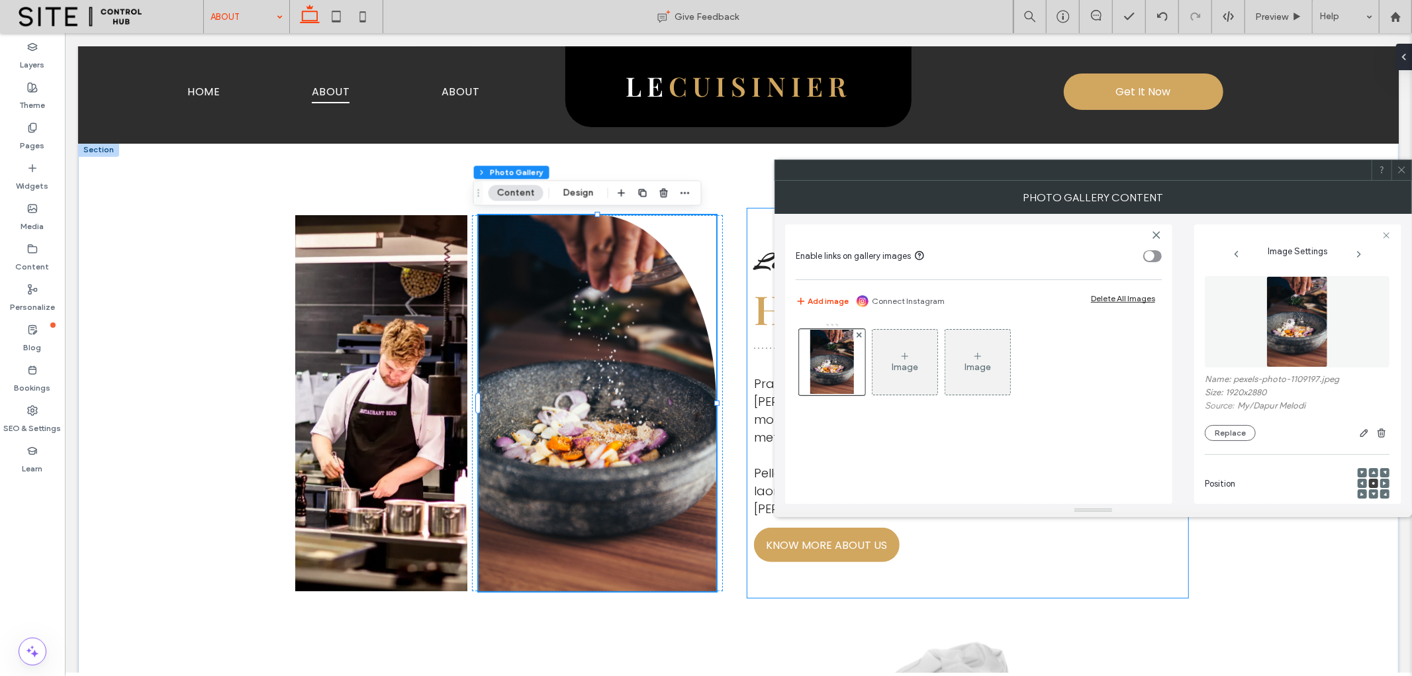
drag, startPoint x: 1129, startPoint y: 580, endPoint x: 1030, endPoint y: 559, distance: 100.8
click at [1128, 580] on div "Le Cuisinier How We Started Praesent bibendum, orci vel blandit lobortis, elit …" at bounding box center [966, 402] width 441 height 389
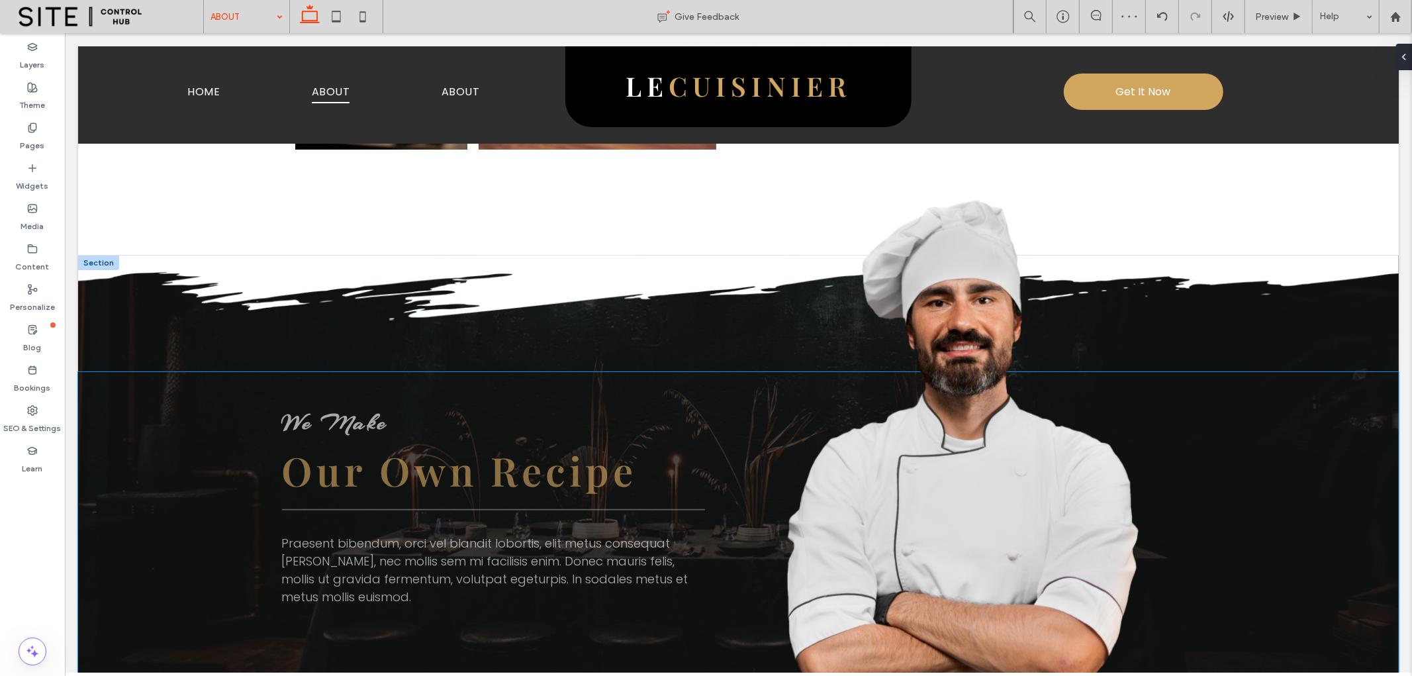
scroll to position [882, 0]
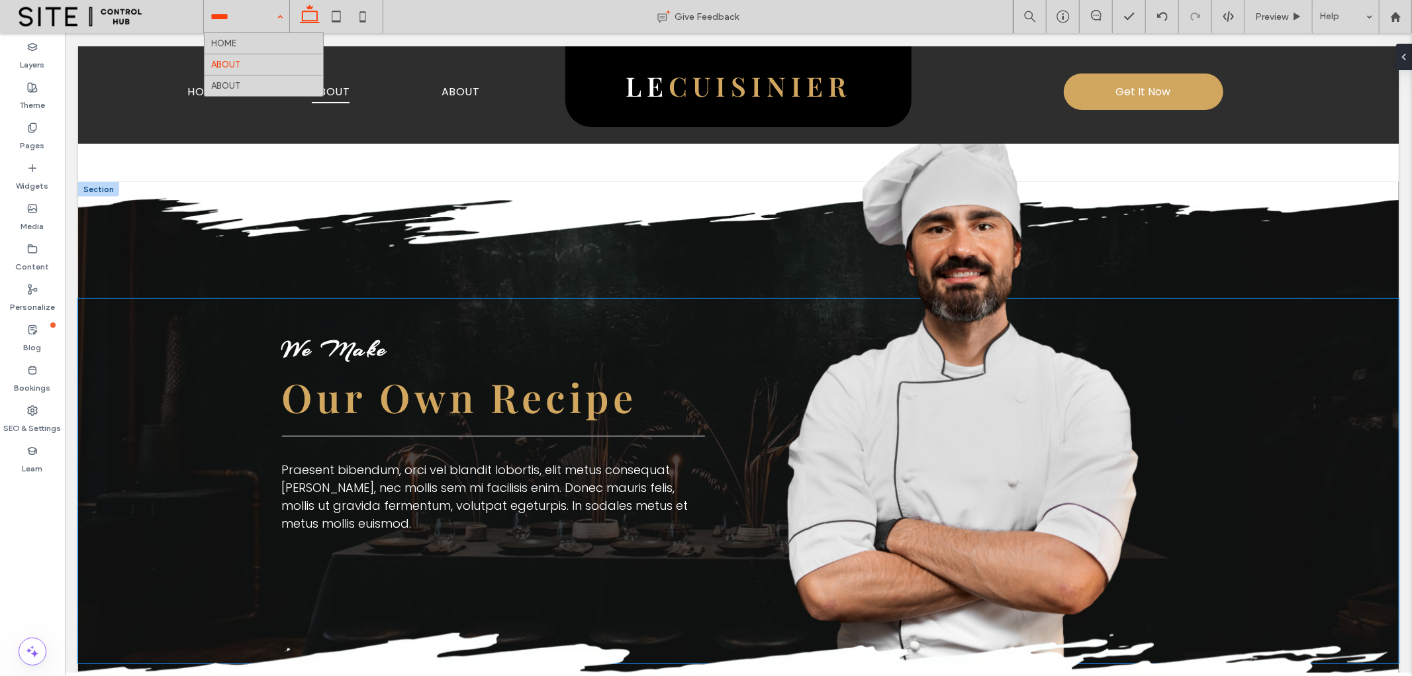
click at [349, 347] on span "We Make" at bounding box center [334, 348] width 107 height 29
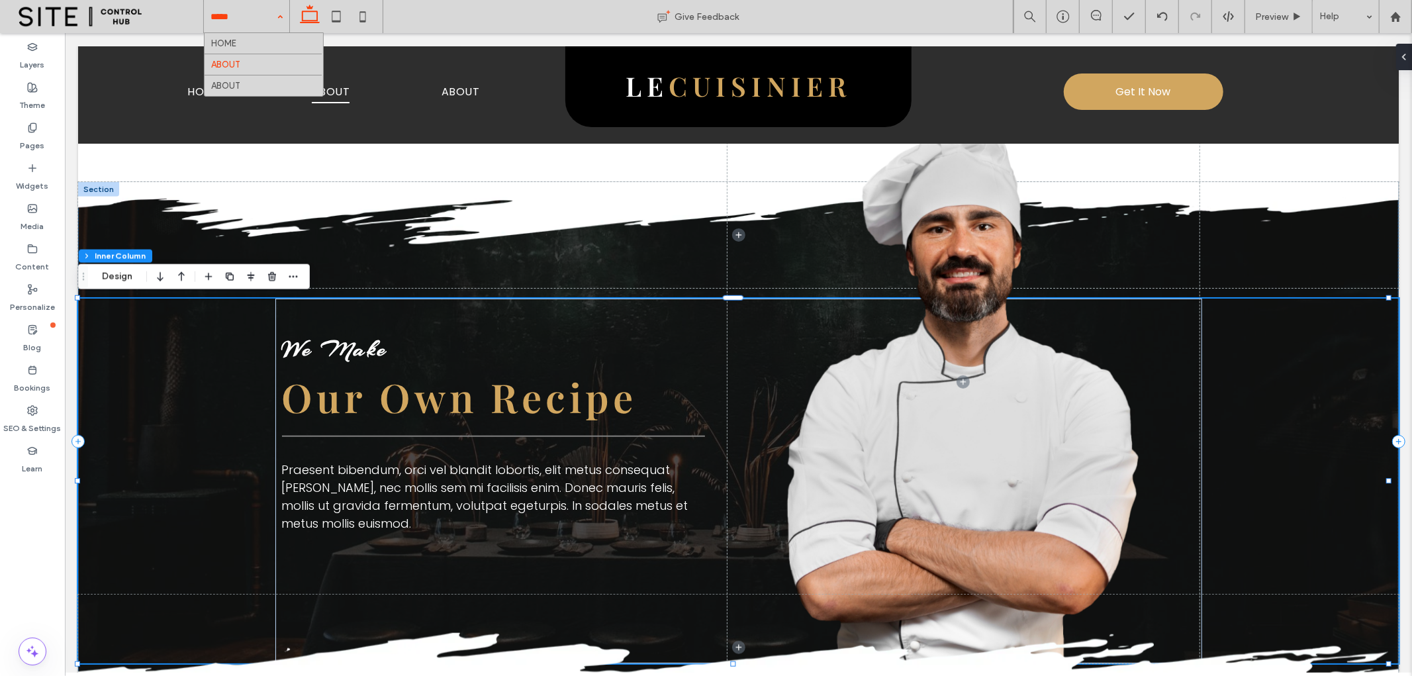
click at [351, 345] on span "We Make" at bounding box center [334, 348] width 107 height 29
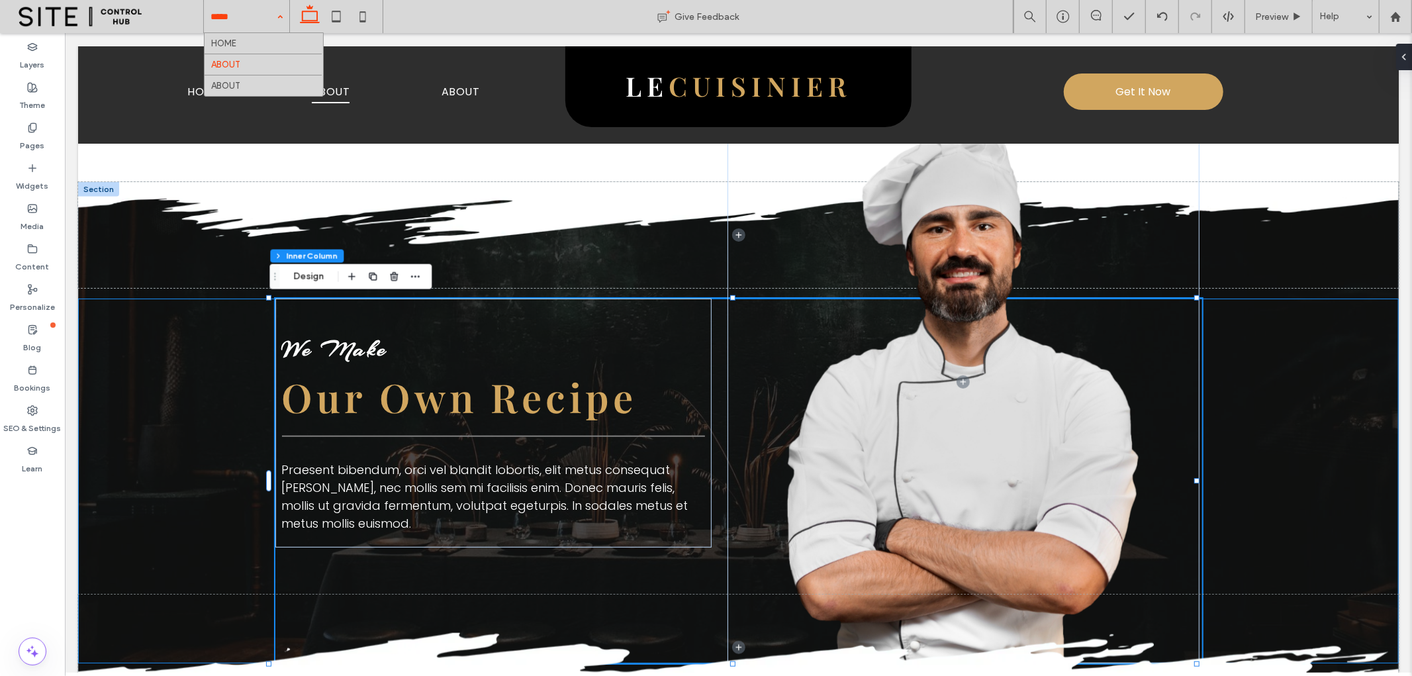
click at [351, 344] on span "We Make" at bounding box center [334, 348] width 107 height 29
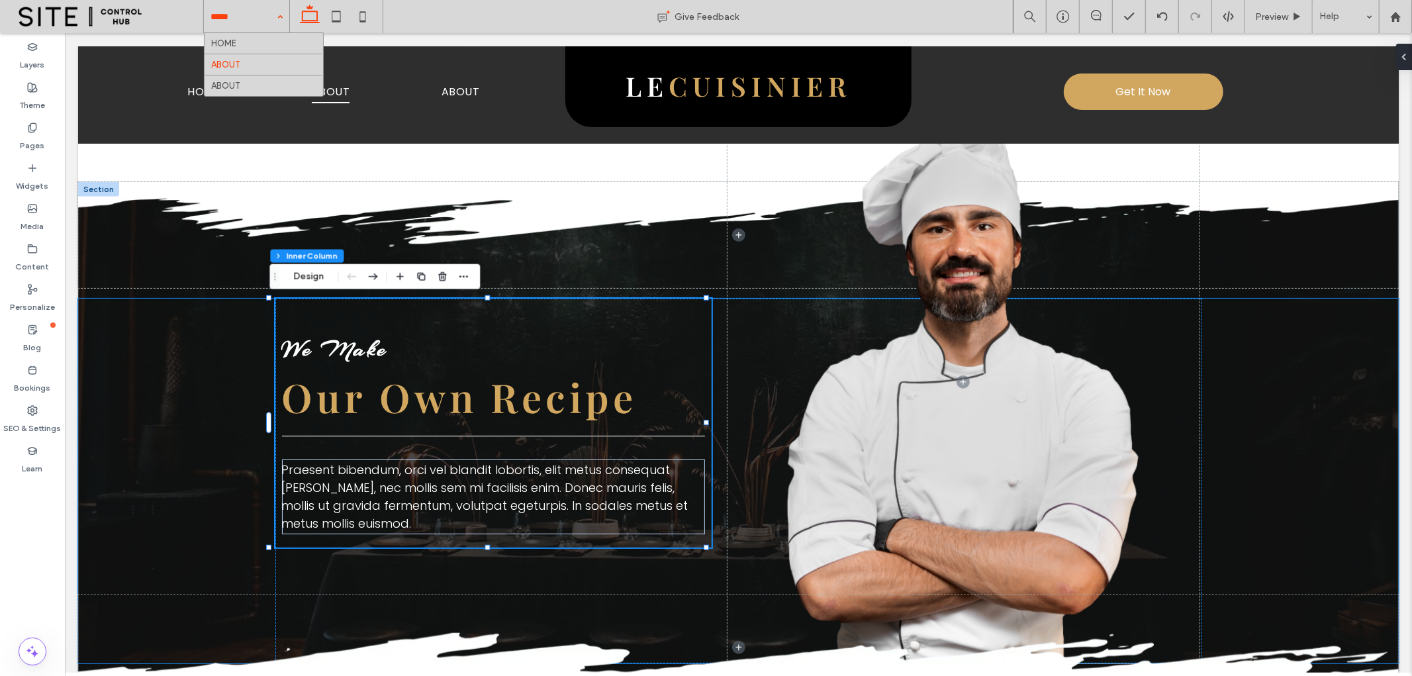
click at [350, 342] on span "We Make" at bounding box center [334, 348] width 107 height 29
